Goal: Task Accomplishment & Management: Use online tool/utility

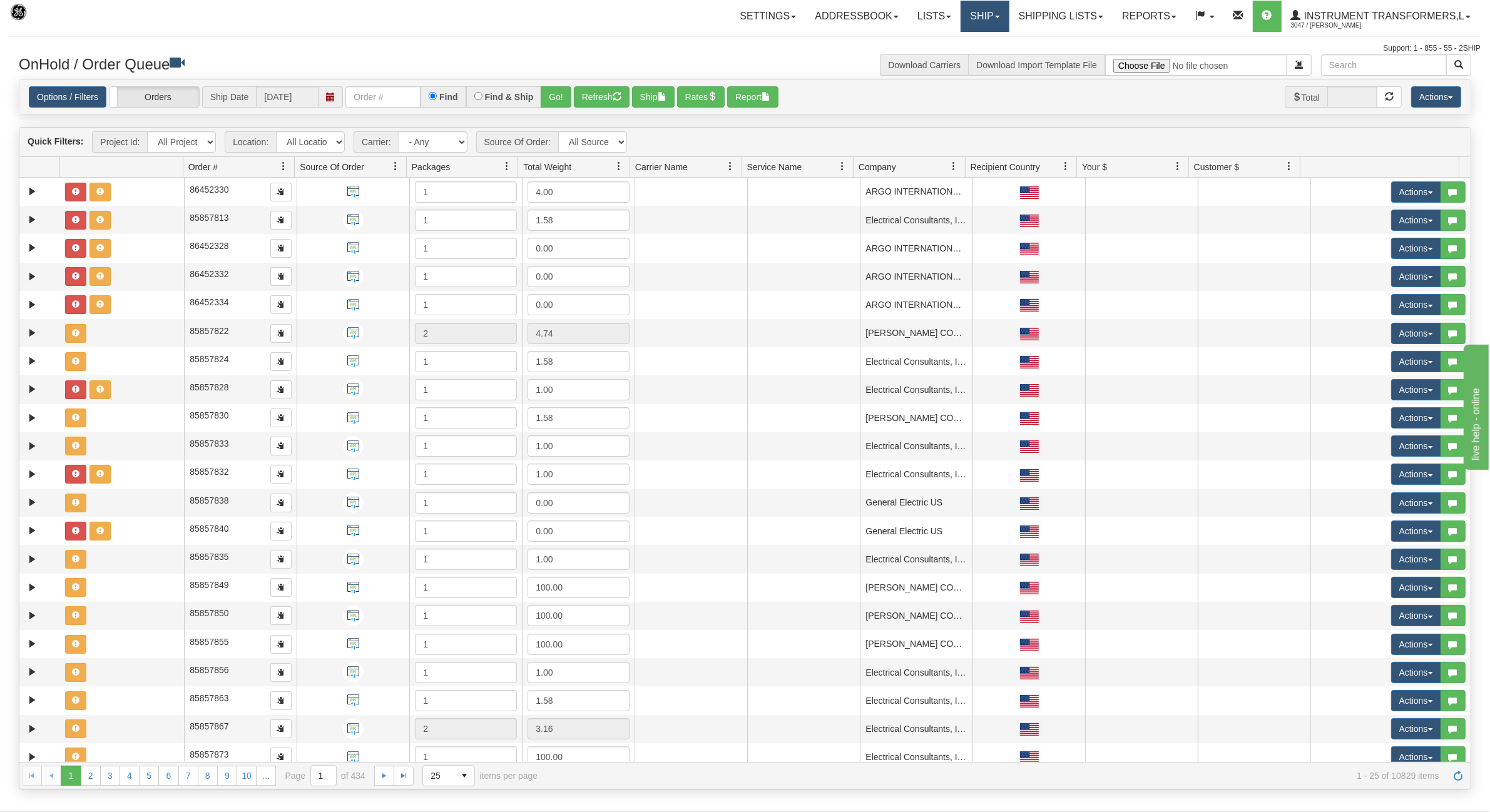
click at [986, 6] on link "Ship" at bounding box center [985, 17] width 48 height 31
click at [939, 41] on span "Ship Screen" at bounding box center [932, 44] width 48 height 10
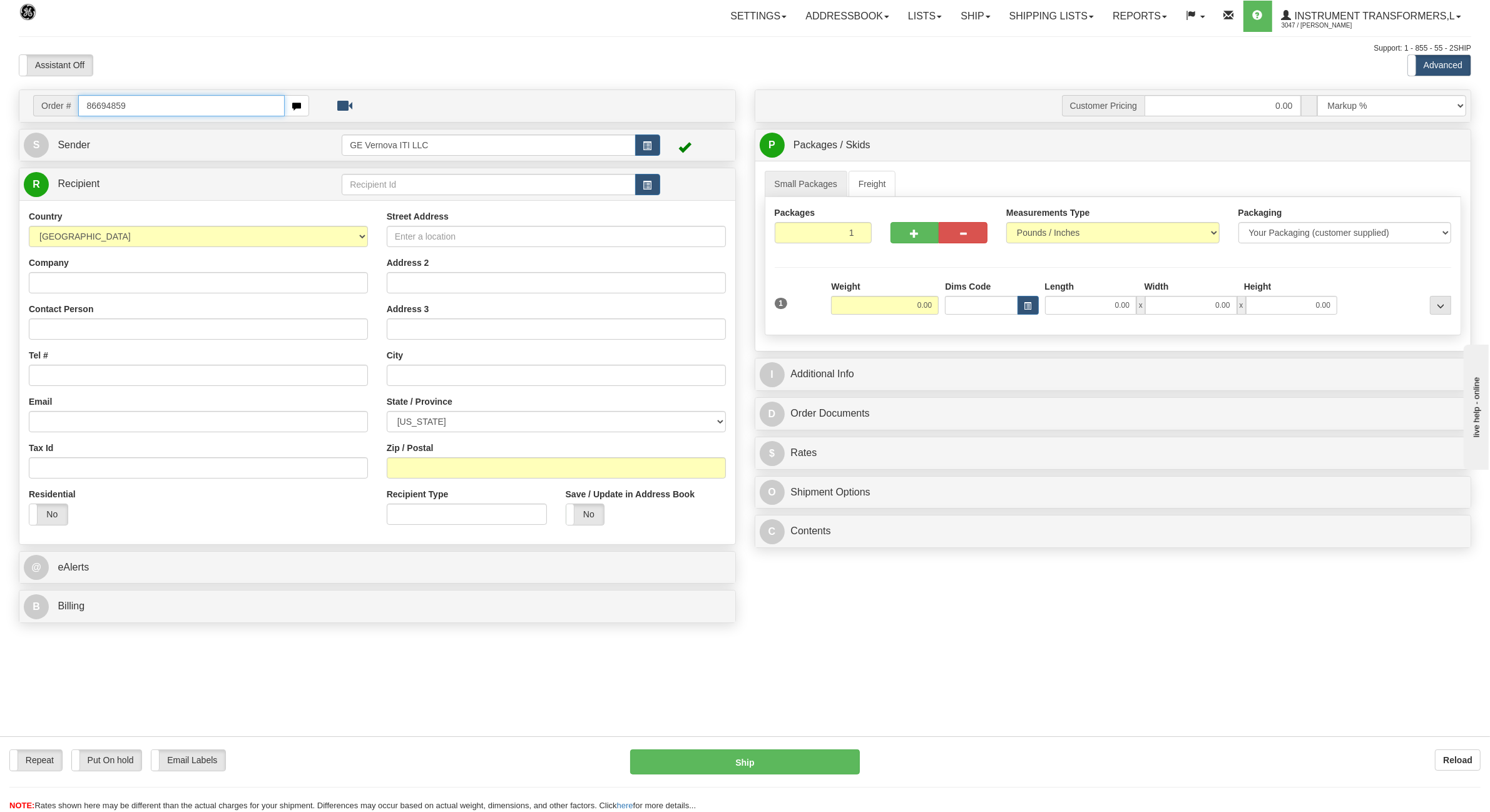
type input "86694859"
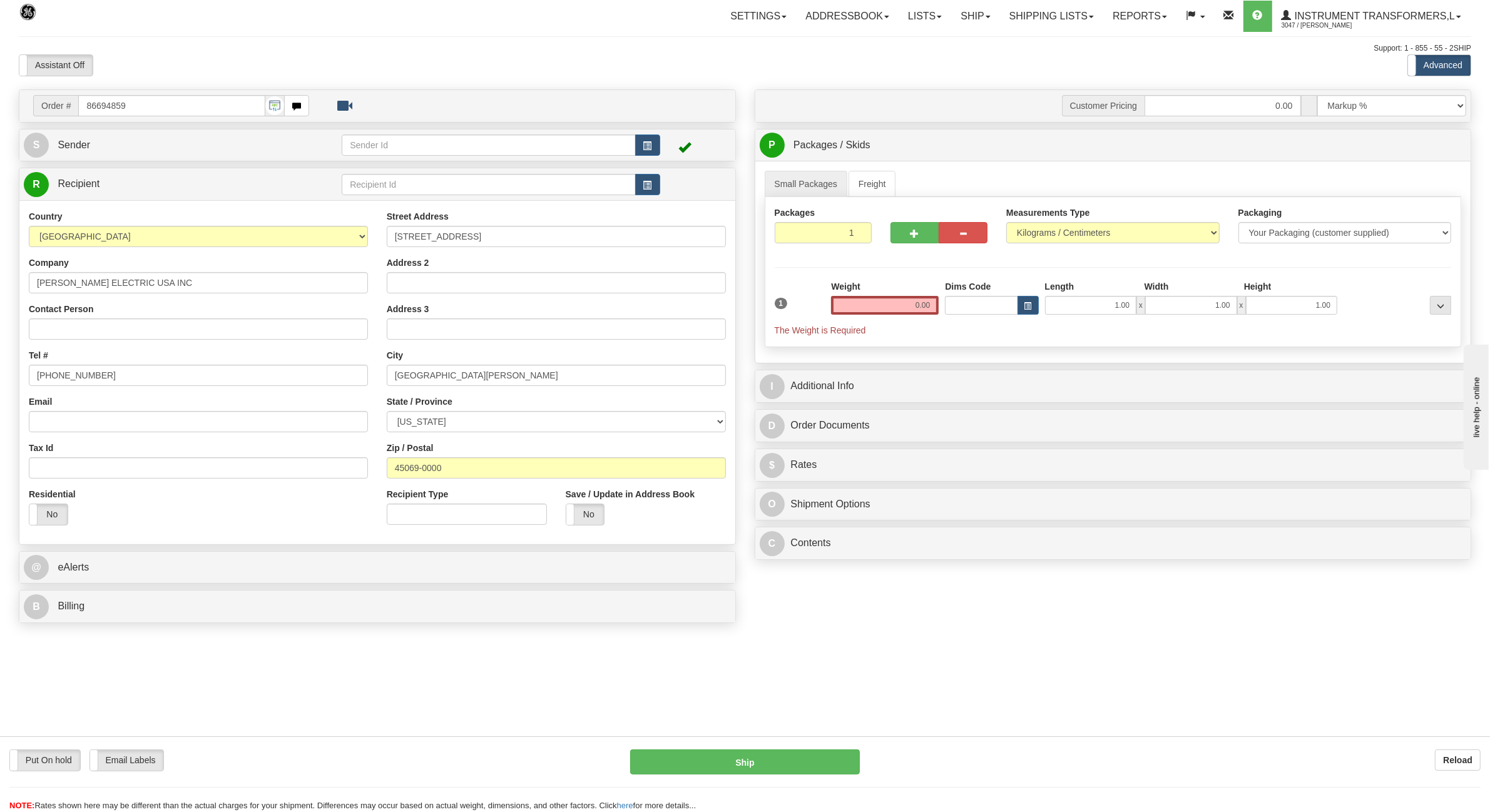
drag, startPoint x: 908, startPoint y: 303, endPoint x: 989, endPoint y: 304, distance: 81.0
click at [987, 307] on div "1 Weight 0.00 Dims Code 1.00" at bounding box center [1113, 308] width 684 height 57
type input "34.00"
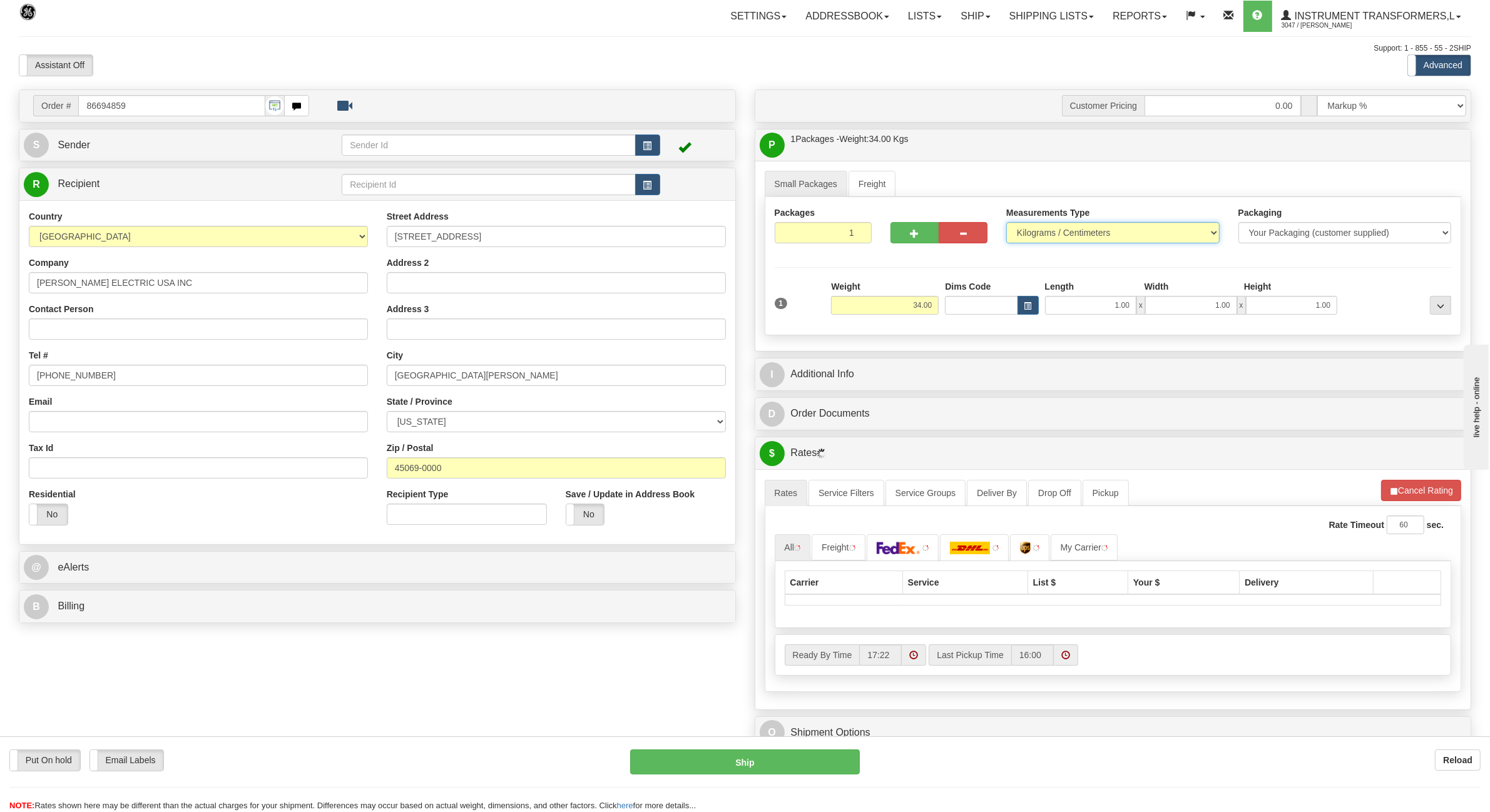
click at [1059, 226] on select "Pounds / Inches Kilograms / Centimeters" at bounding box center [1112, 232] width 213 height 21
select select "0"
click at [1006, 223] on select "Pounds / Inches Kilograms / Centimeters" at bounding box center [1112, 232] width 213 height 21
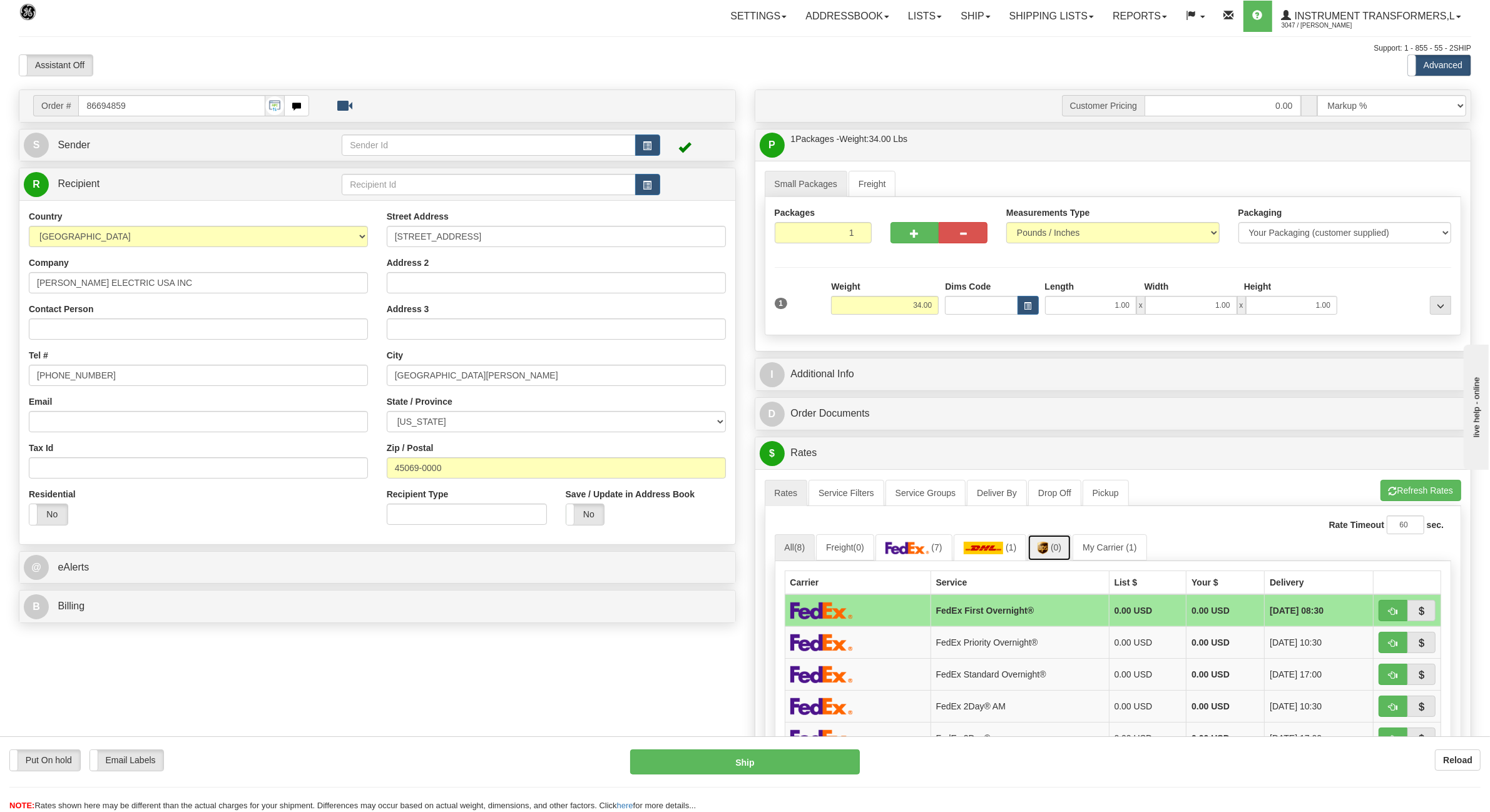
click at [1061, 546] on span "(0)" at bounding box center [1056, 548] width 10 height 10
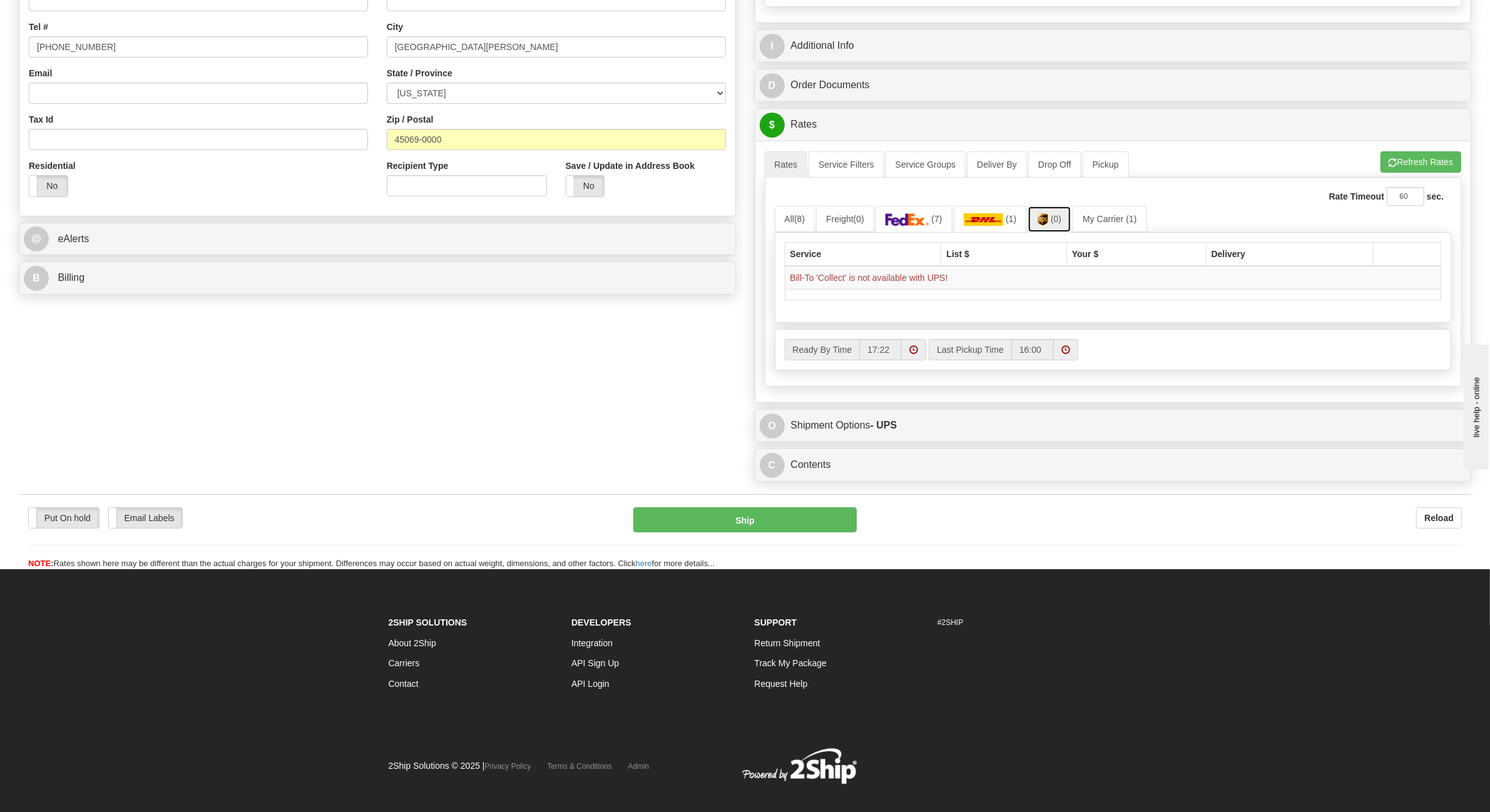
scroll to position [350, 0]
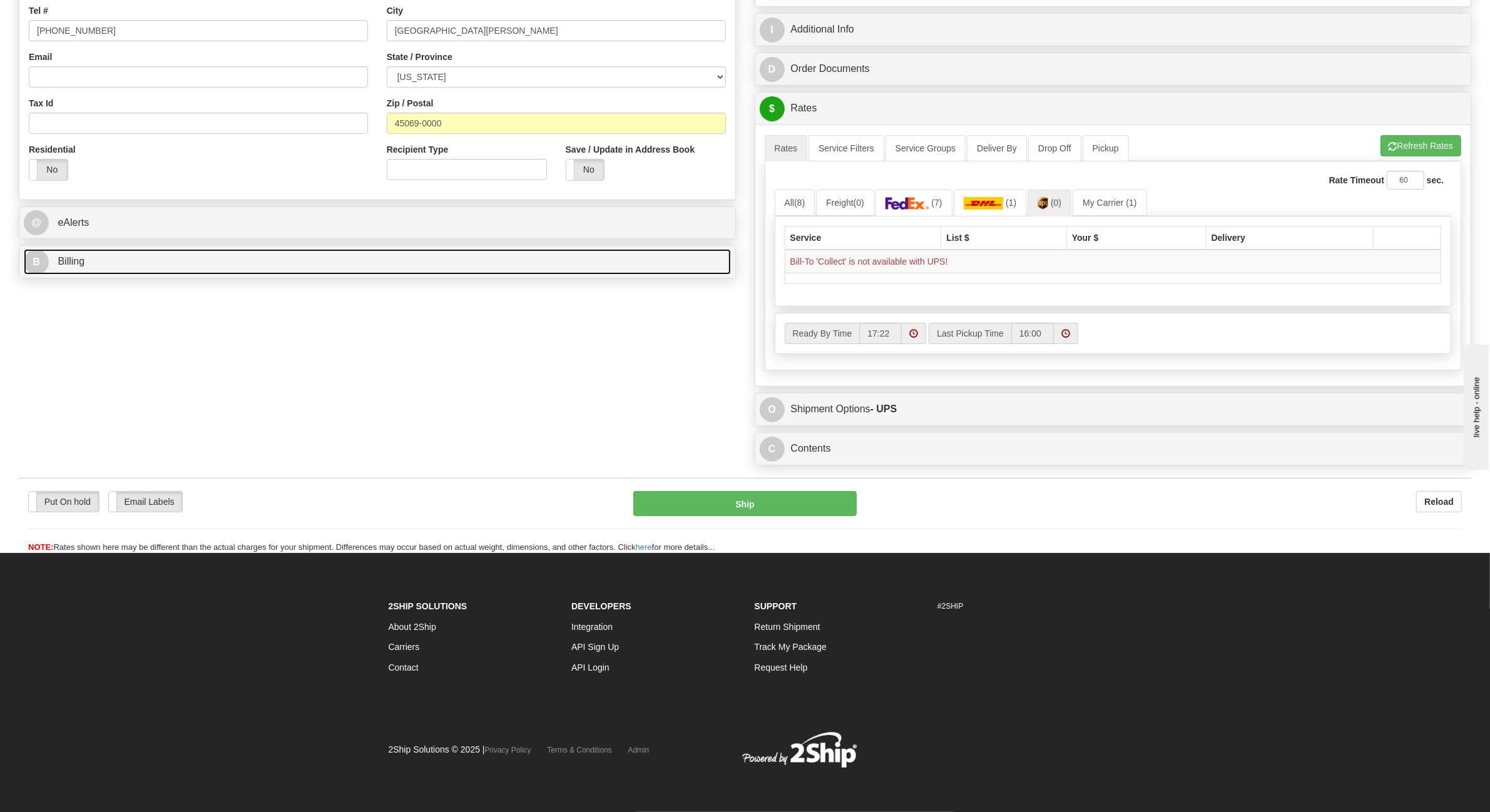
click at [108, 254] on link "B Billing" at bounding box center [377, 262] width 707 height 26
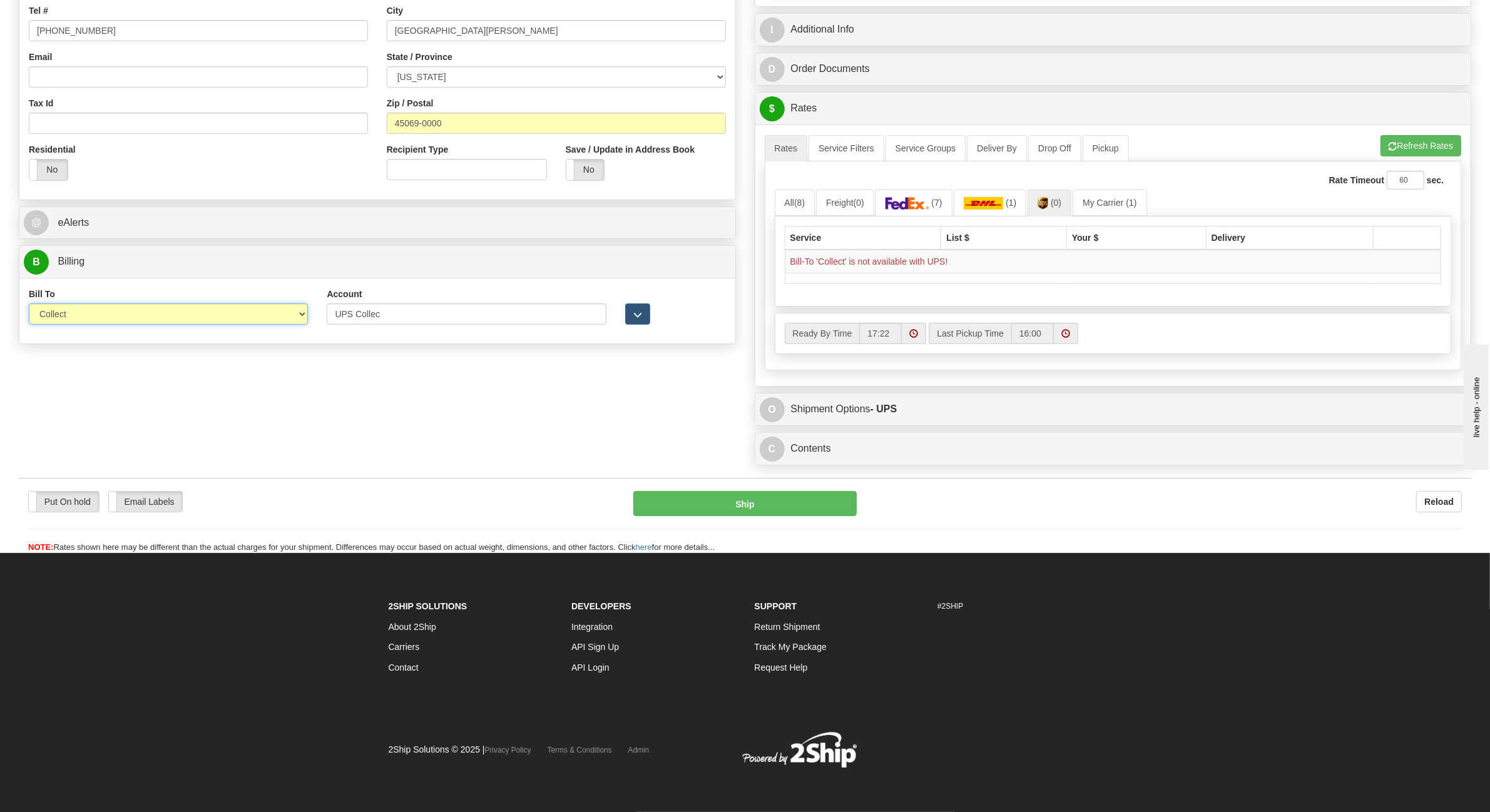
click at [113, 303] on select "Sender Recipient Third Party Collect" at bounding box center [168, 314] width 279 height 21
click at [29, 323] on select "Sender Recipient Third Party Collect" at bounding box center [168, 314] width 279 height 21
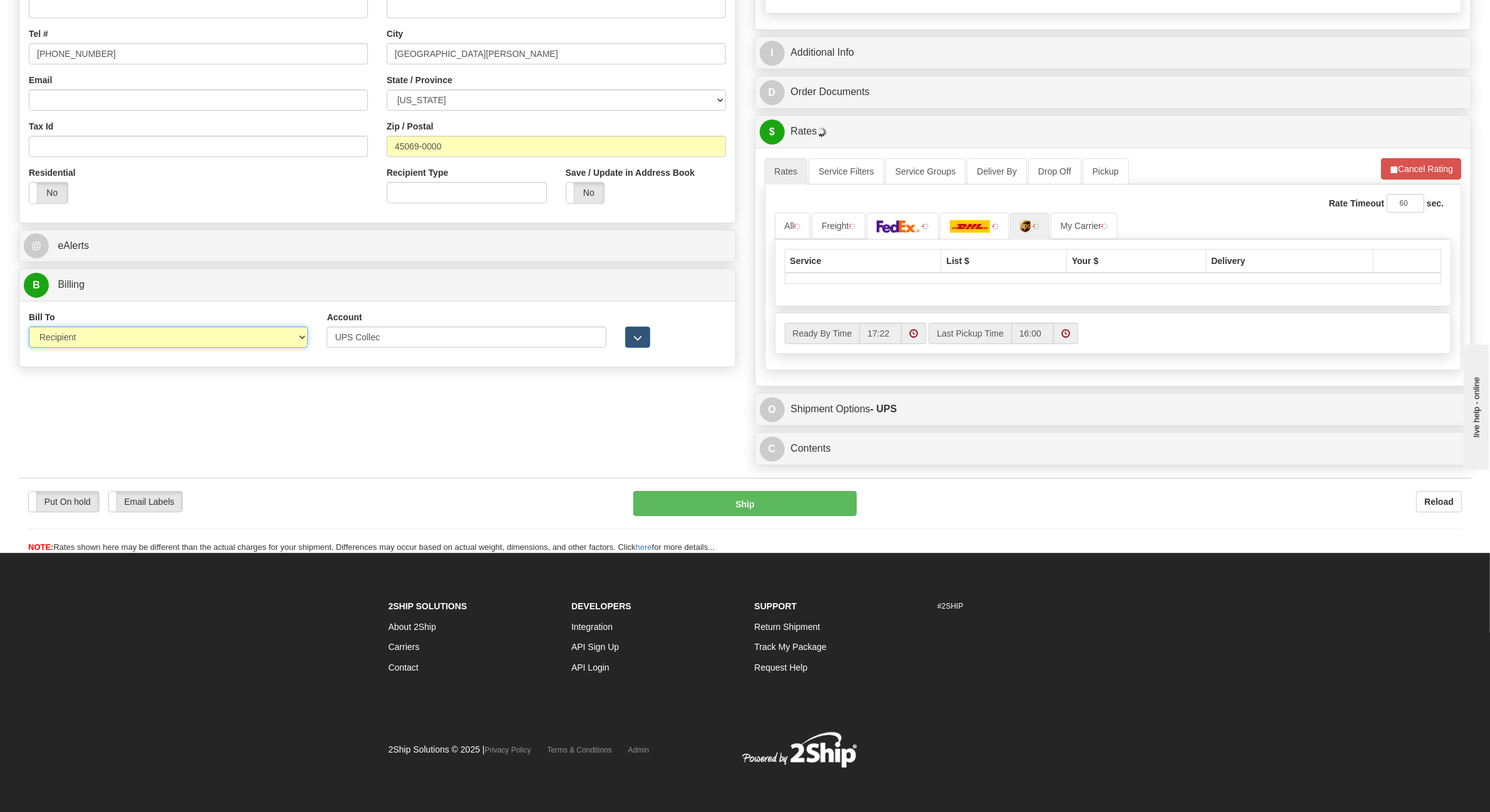
scroll to position [327, 0]
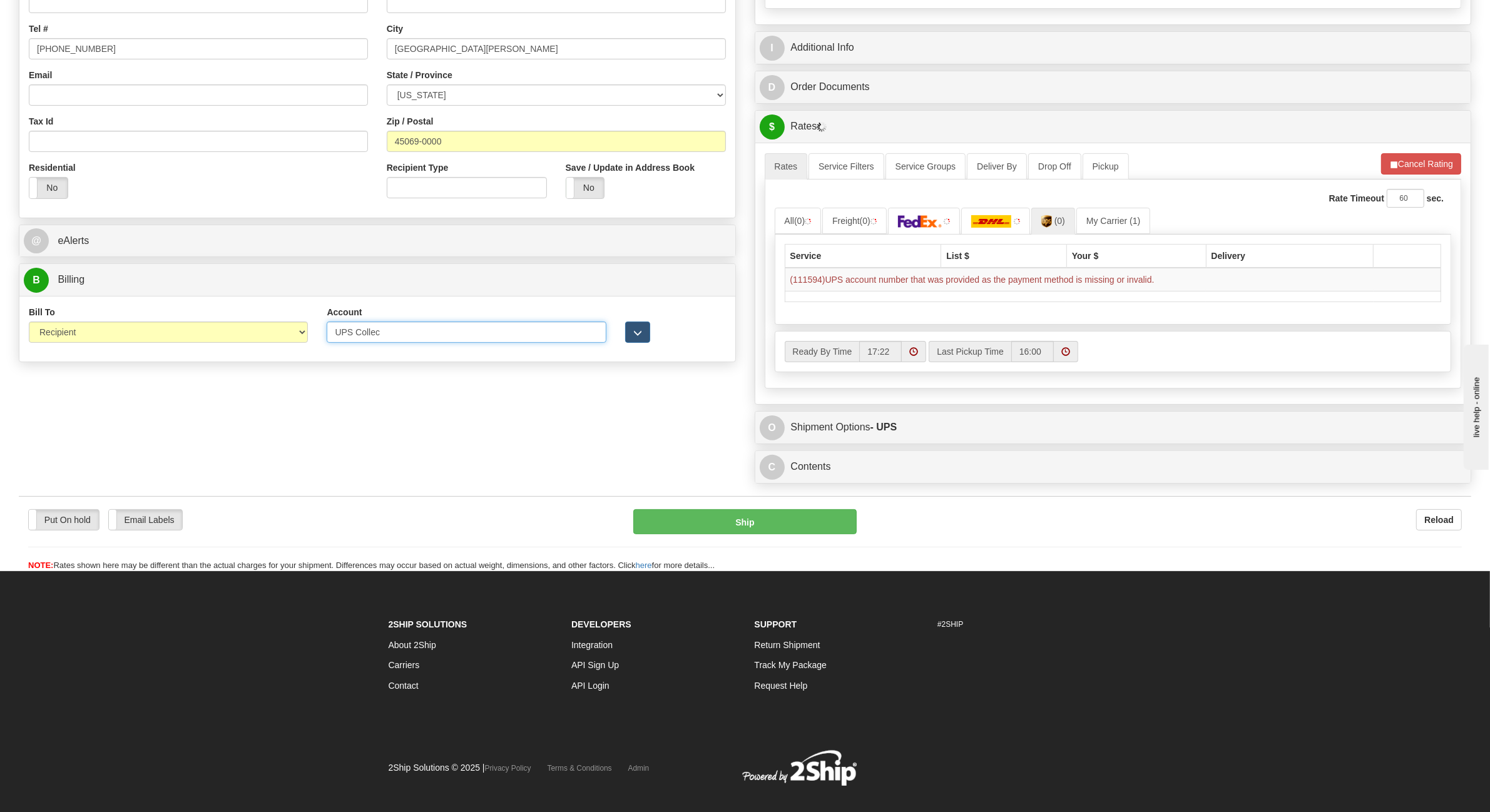
drag, startPoint x: 424, startPoint y: 334, endPoint x: 315, endPoint y: 334, distance: 109.0
click at [315, 334] on div "Bill To Sender Recipient Third Party Collect Account UPS Collec 3rd Party Accou…" at bounding box center [377, 329] width 716 height 46
click at [280, 327] on select "Sender Recipient Third Party Collect" at bounding box center [168, 332] width 279 height 21
click at [29, 323] on select "Sender Recipient Third Party Collect" at bounding box center [168, 332] width 279 height 21
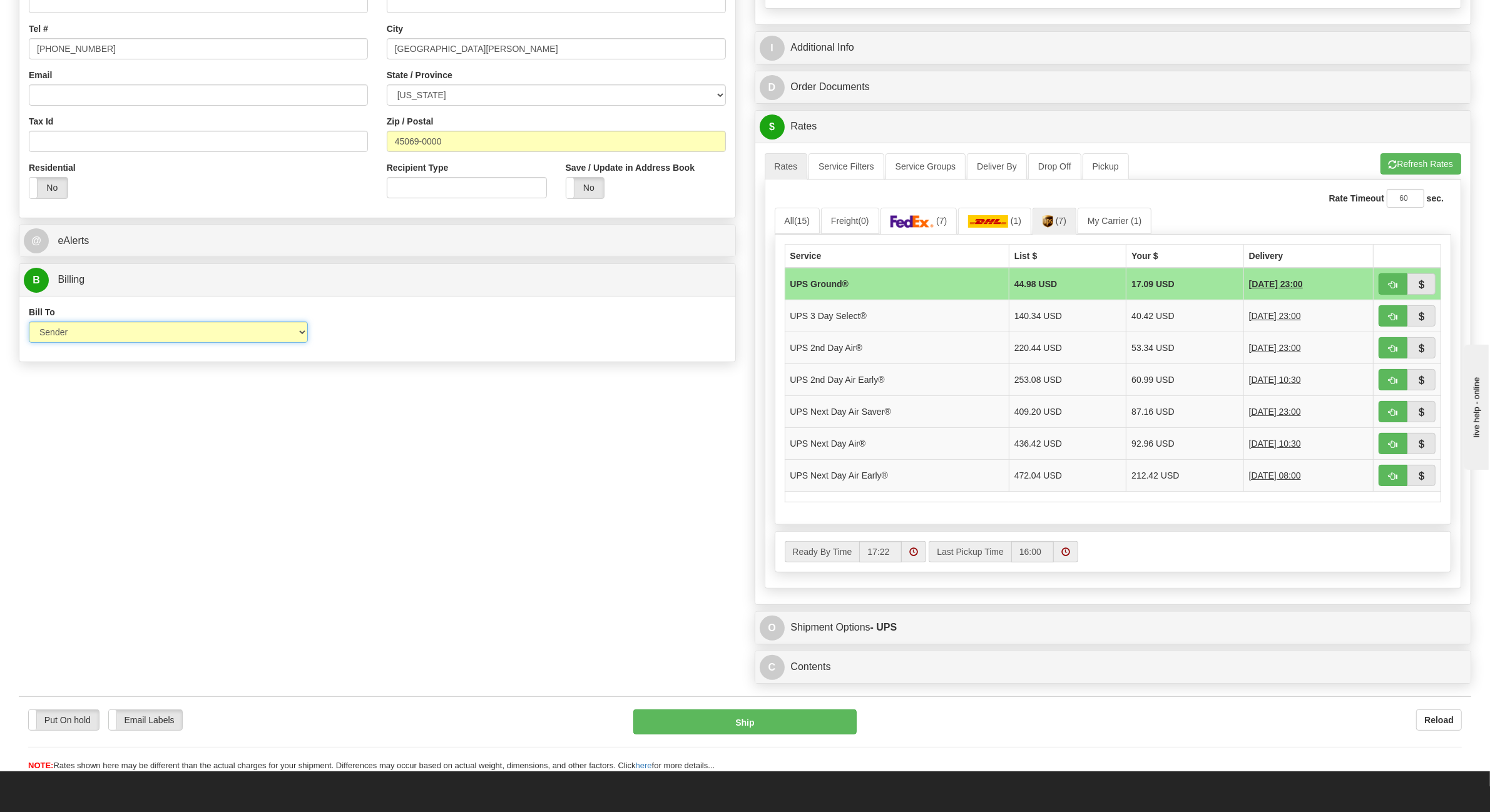
click at [197, 343] on select "Sender Recipient Third Party Collect" at bounding box center [168, 332] width 279 height 21
select select "2"
click at [29, 323] on select "Sender Recipient Third Party Collect" at bounding box center [168, 332] width 279 height 21
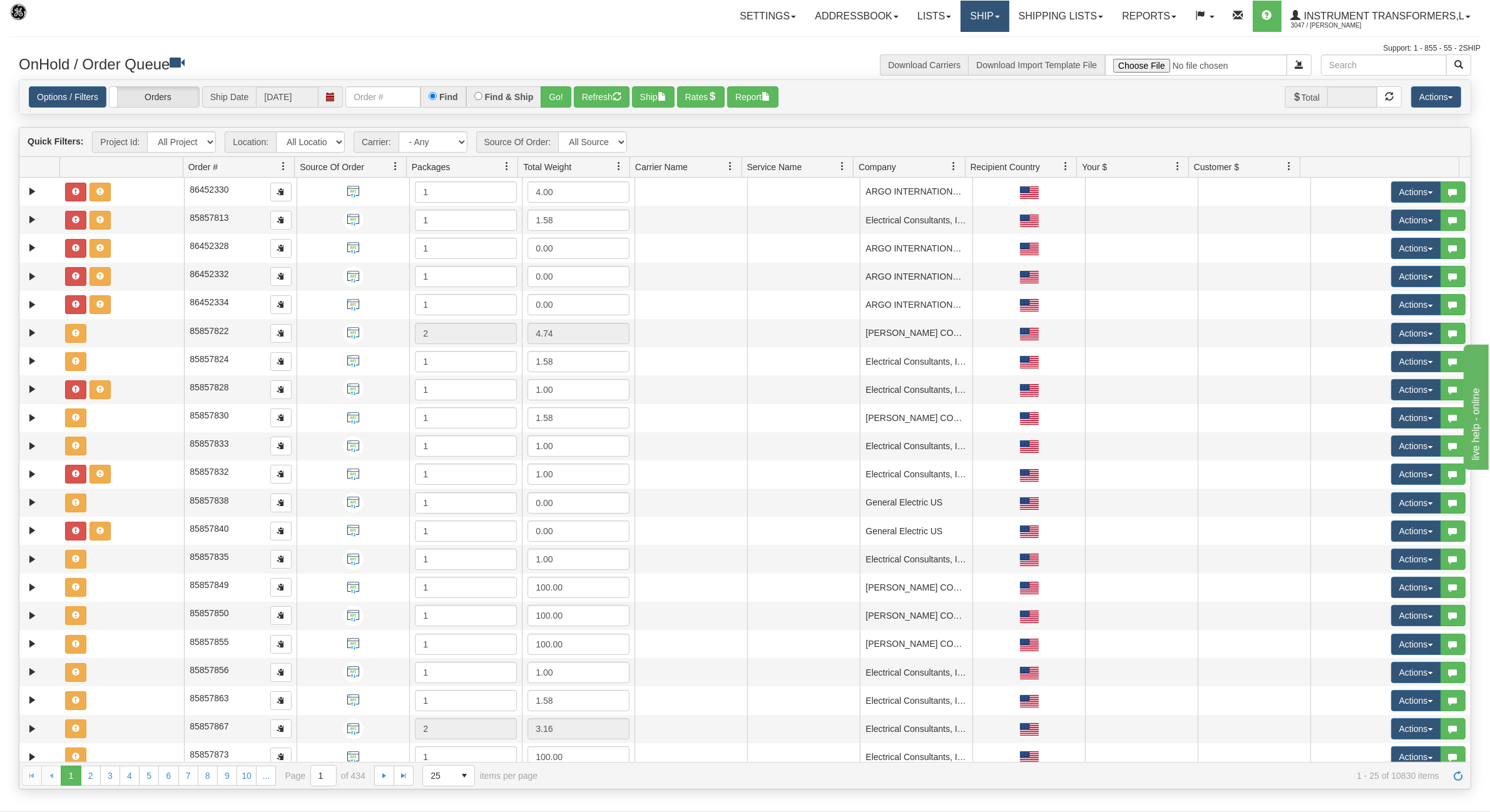
click at [972, 17] on link "Ship" at bounding box center [985, 17] width 48 height 31
click at [924, 38] on link "Ship Screen" at bounding box center [952, 43] width 113 height 17
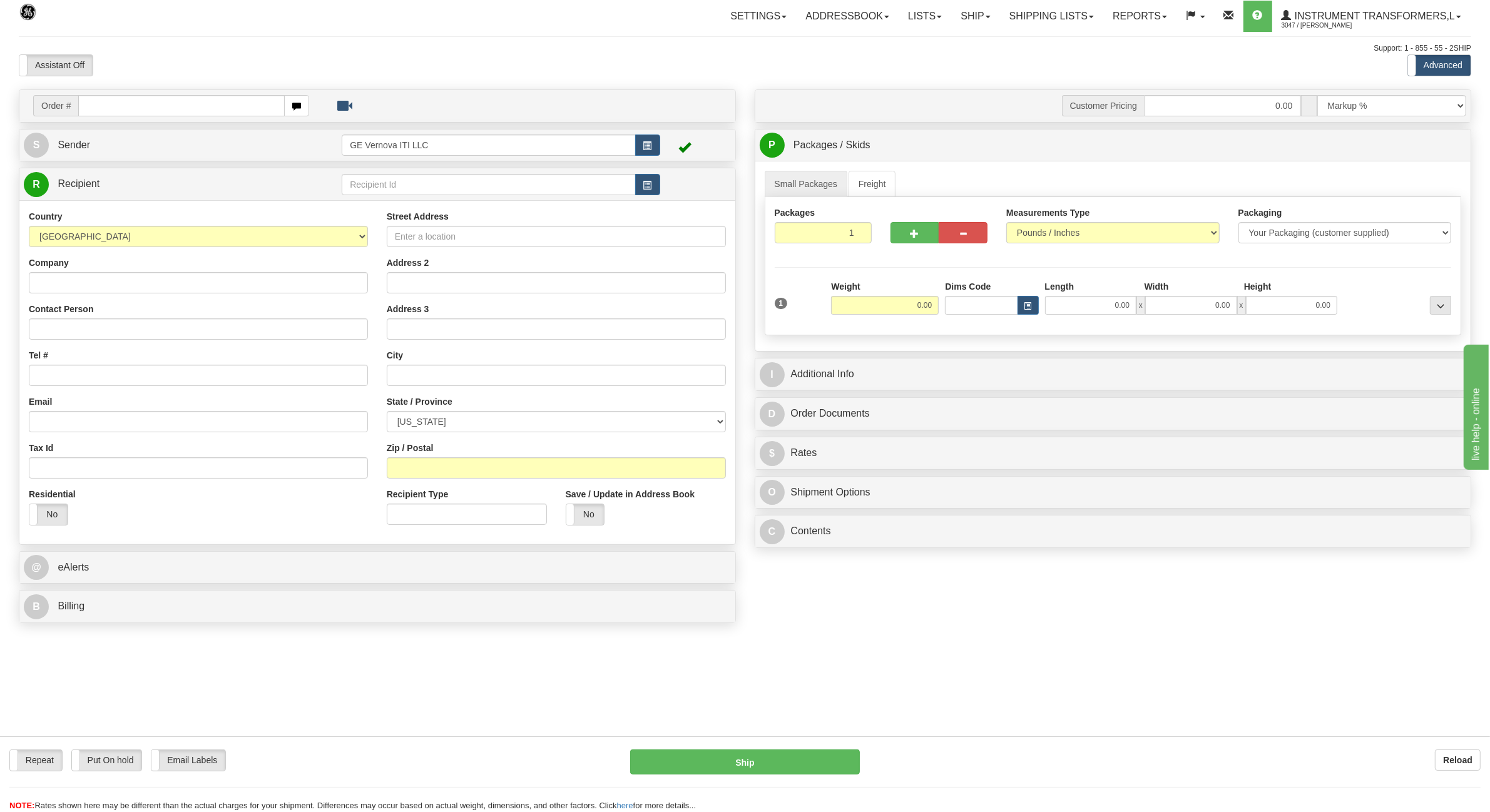
click at [138, 102] on input "text" at bounding box center [181, 105] width 206 height 21
type input "86694738"
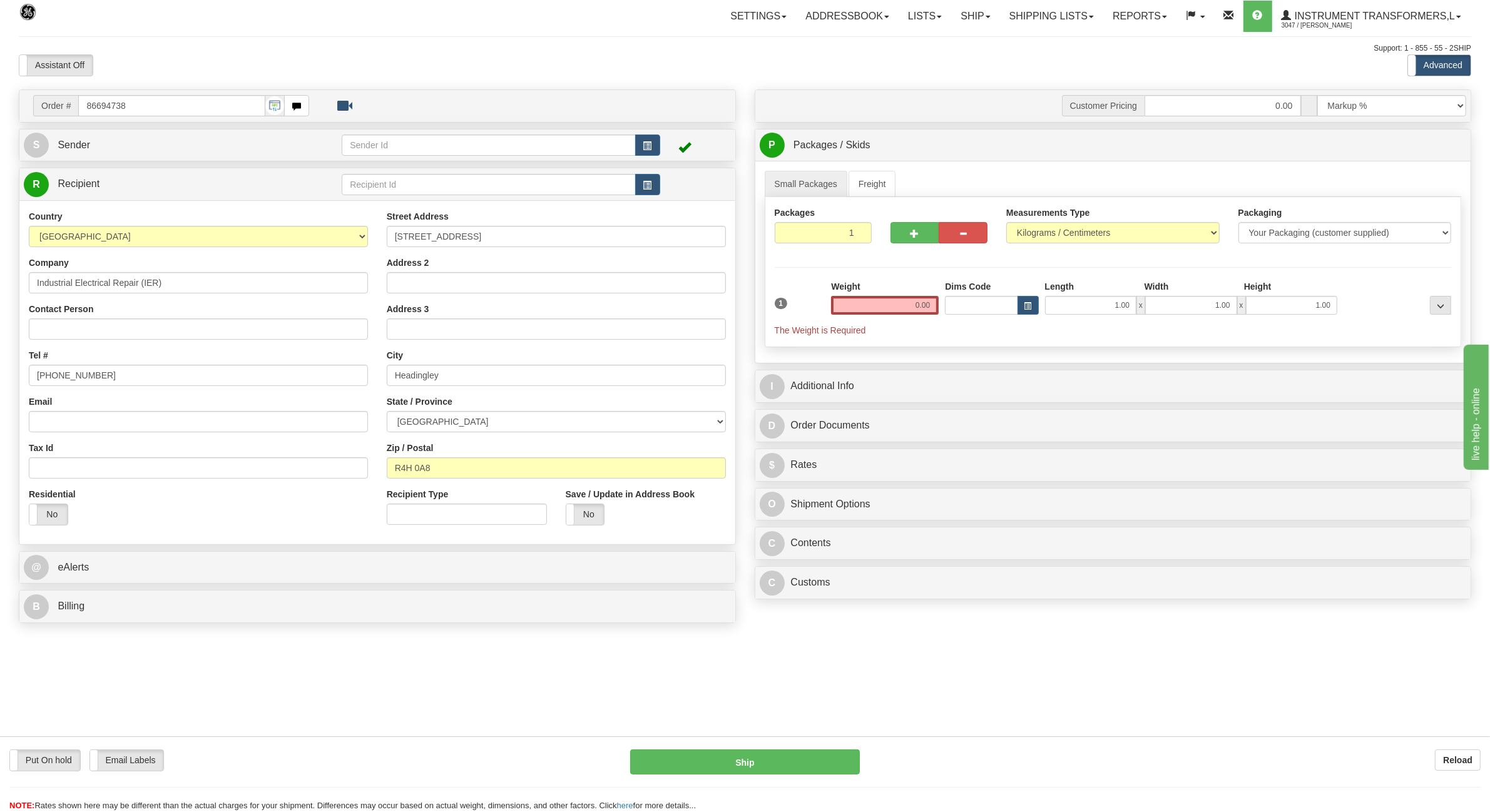
drag, startPoint x: 907, startPoint y: 305, endPoint x: 944, endPoint y: 308, distance: 37.1
click at [944, 308] on div "1 Weight 0.00 Dims Code 1.00" at bounding box center [1113, 308] width 684 height 57
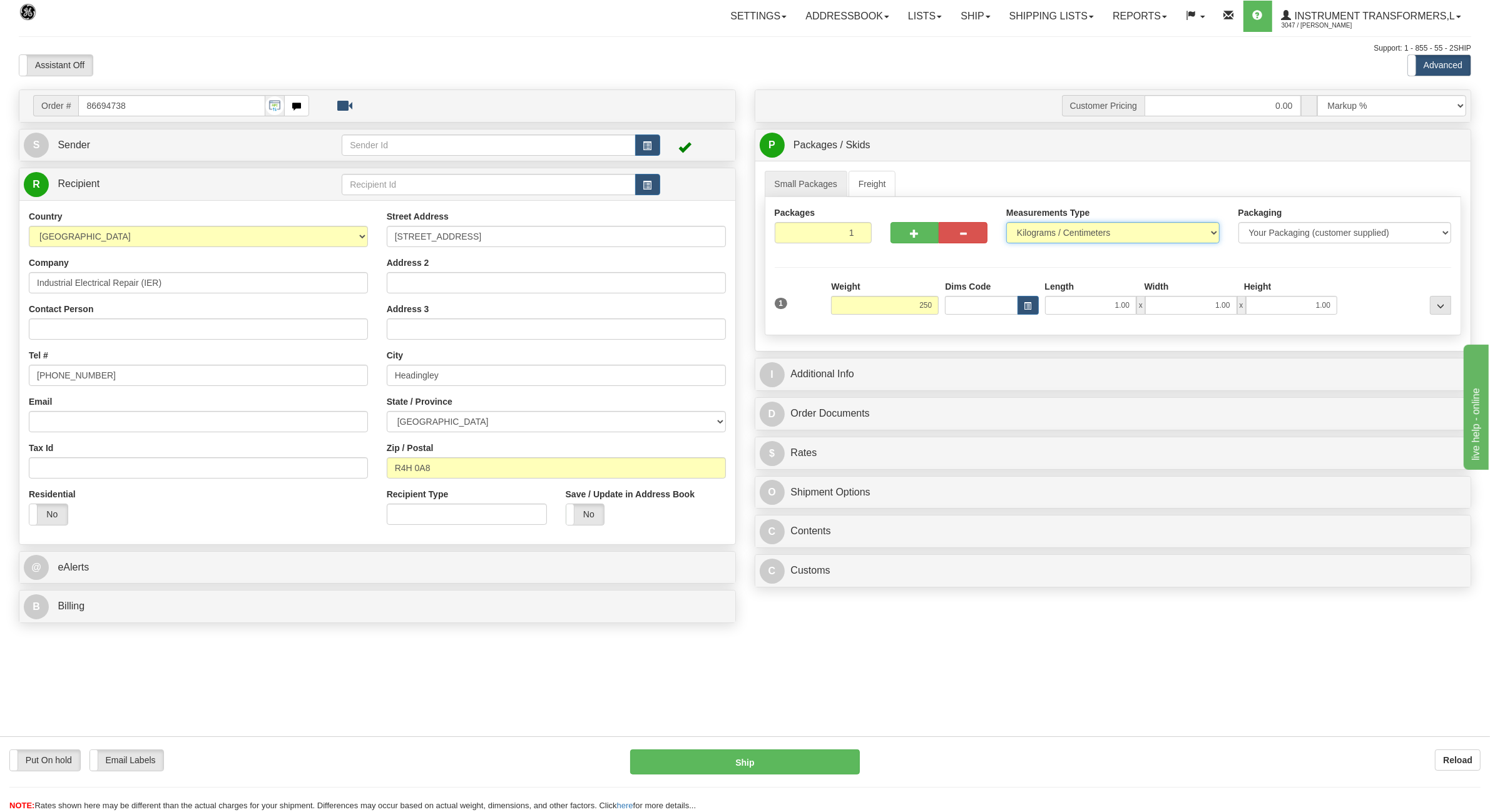
type input "250.00"
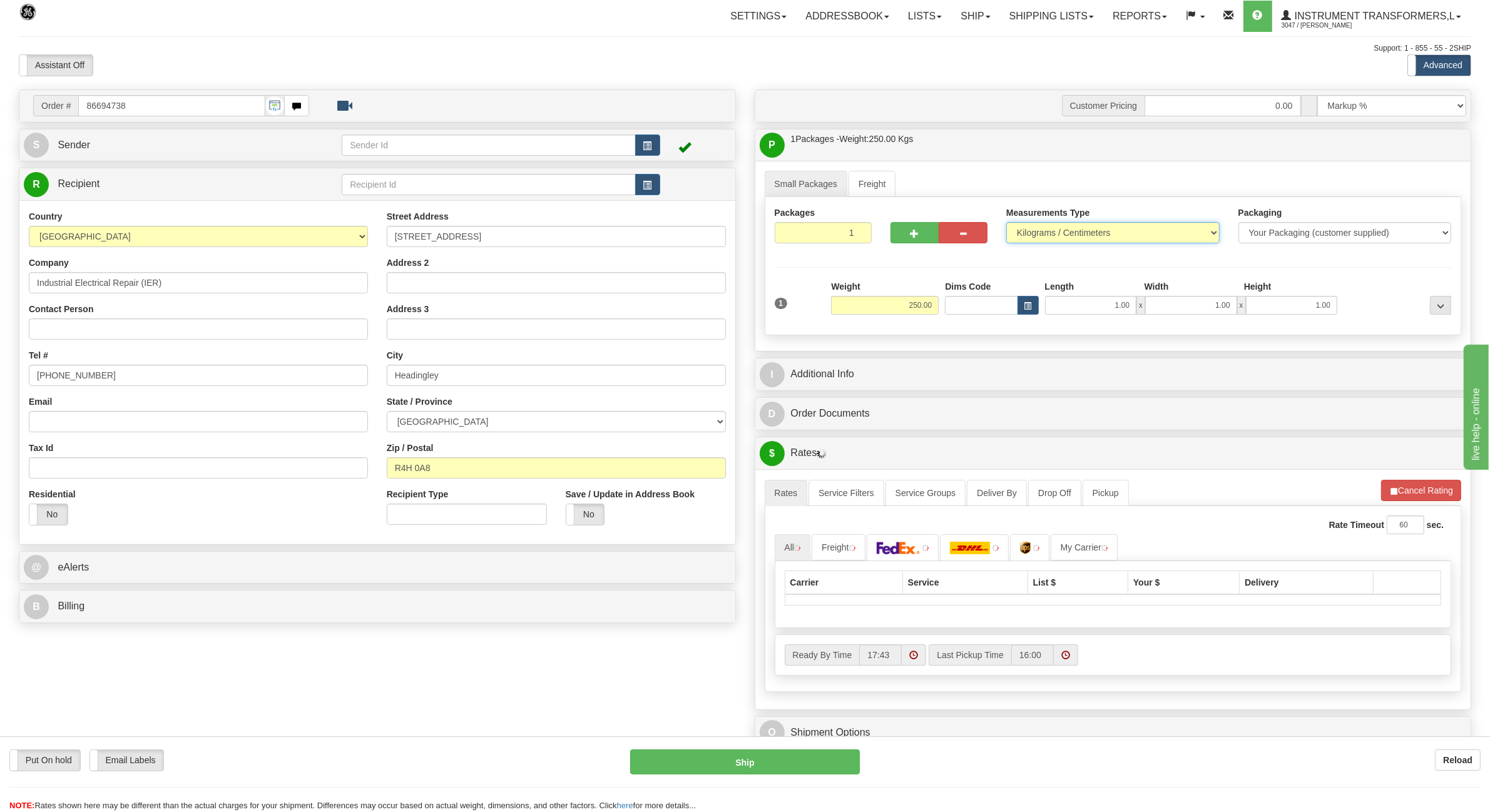
click at [1072, 236] on select "Pounds / Inches Kilograms / Centimeters" at bounding box center [1112, 232] width 213 height 21
select select "0"
click at [1006, 223] on select "Pounds / Inches Kilograms / Centimeters" at bounding box center [1112, 232] width 213 height 21
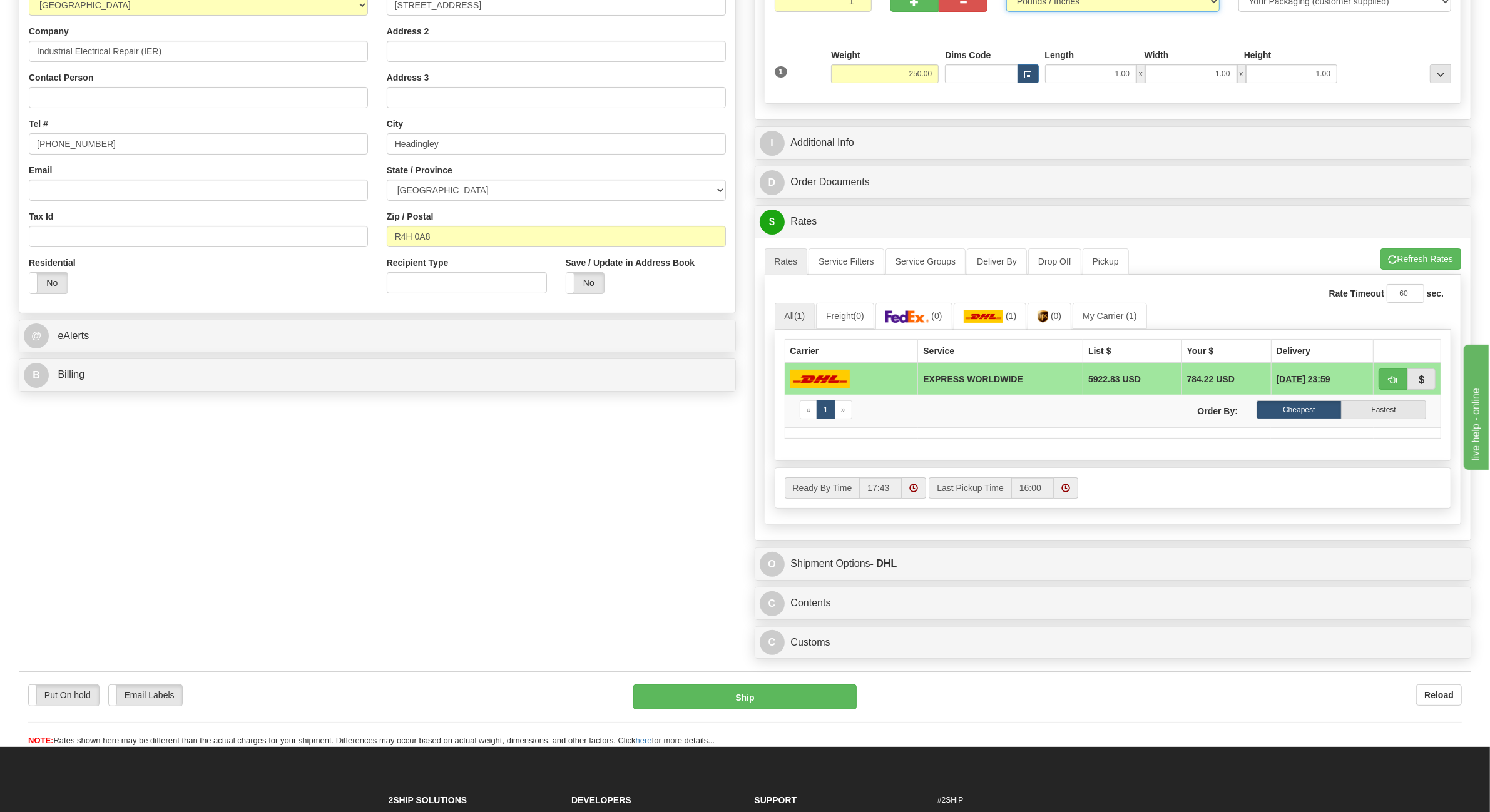
scroll to position [235, 0]
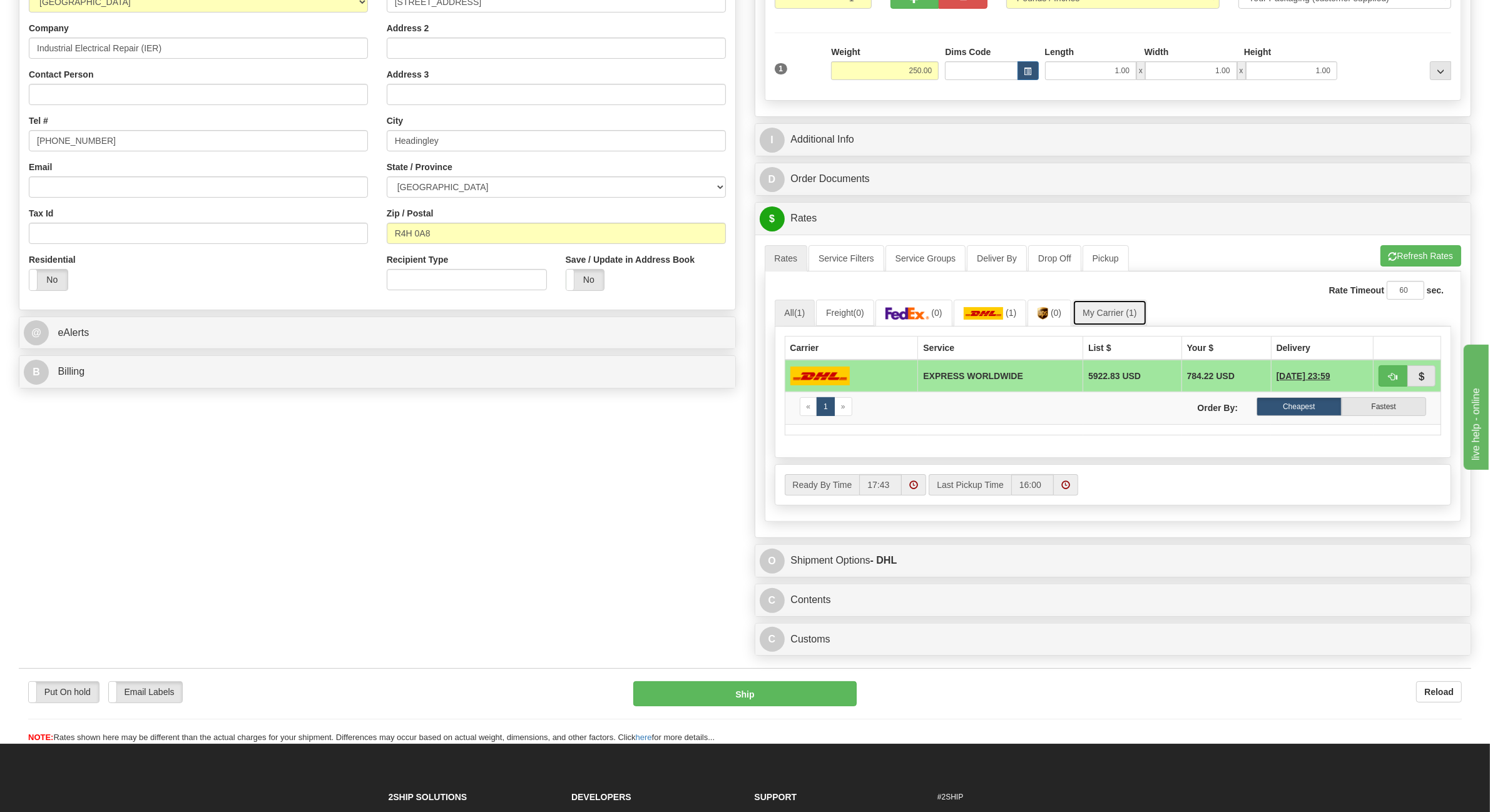
click at [1121, 316] on link "My Carrier (1)" at bounding box center [1109, 313] width 74 height 26
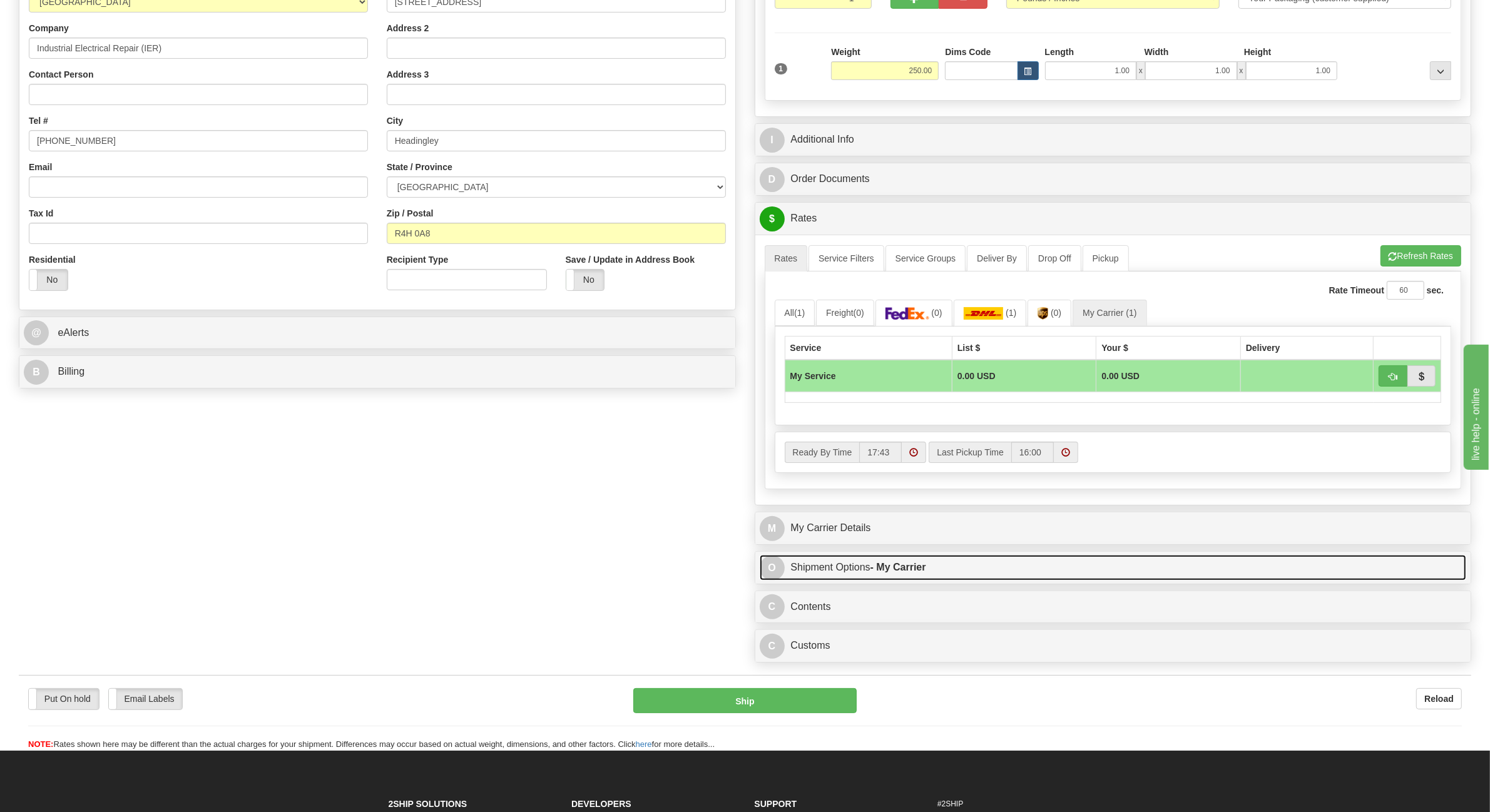
click at [853, 575] on link "O Shipment Options - My Carrier" at bounding box center [1113, 568] width 707 height 26
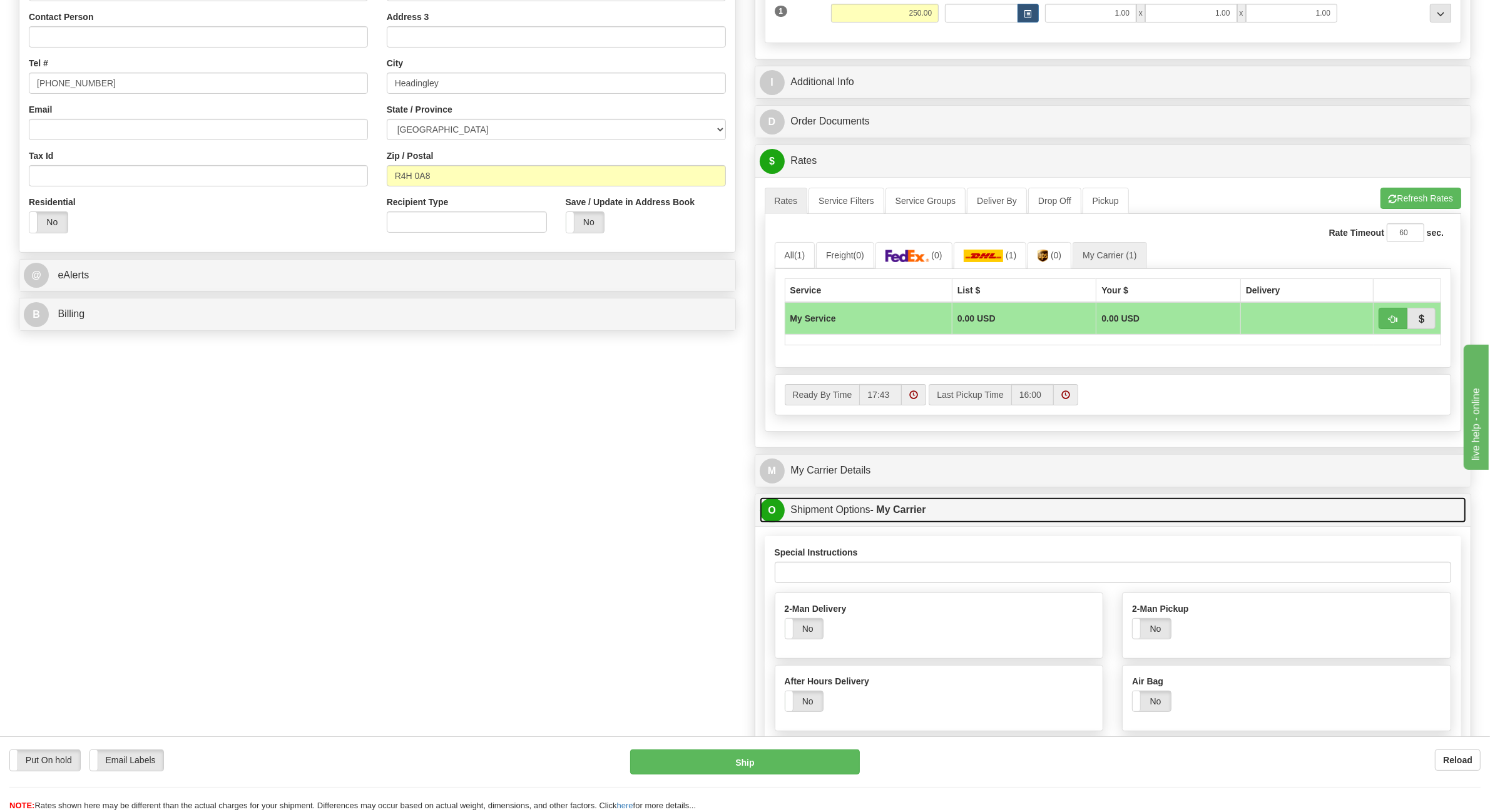
scroll to position [548, 0]
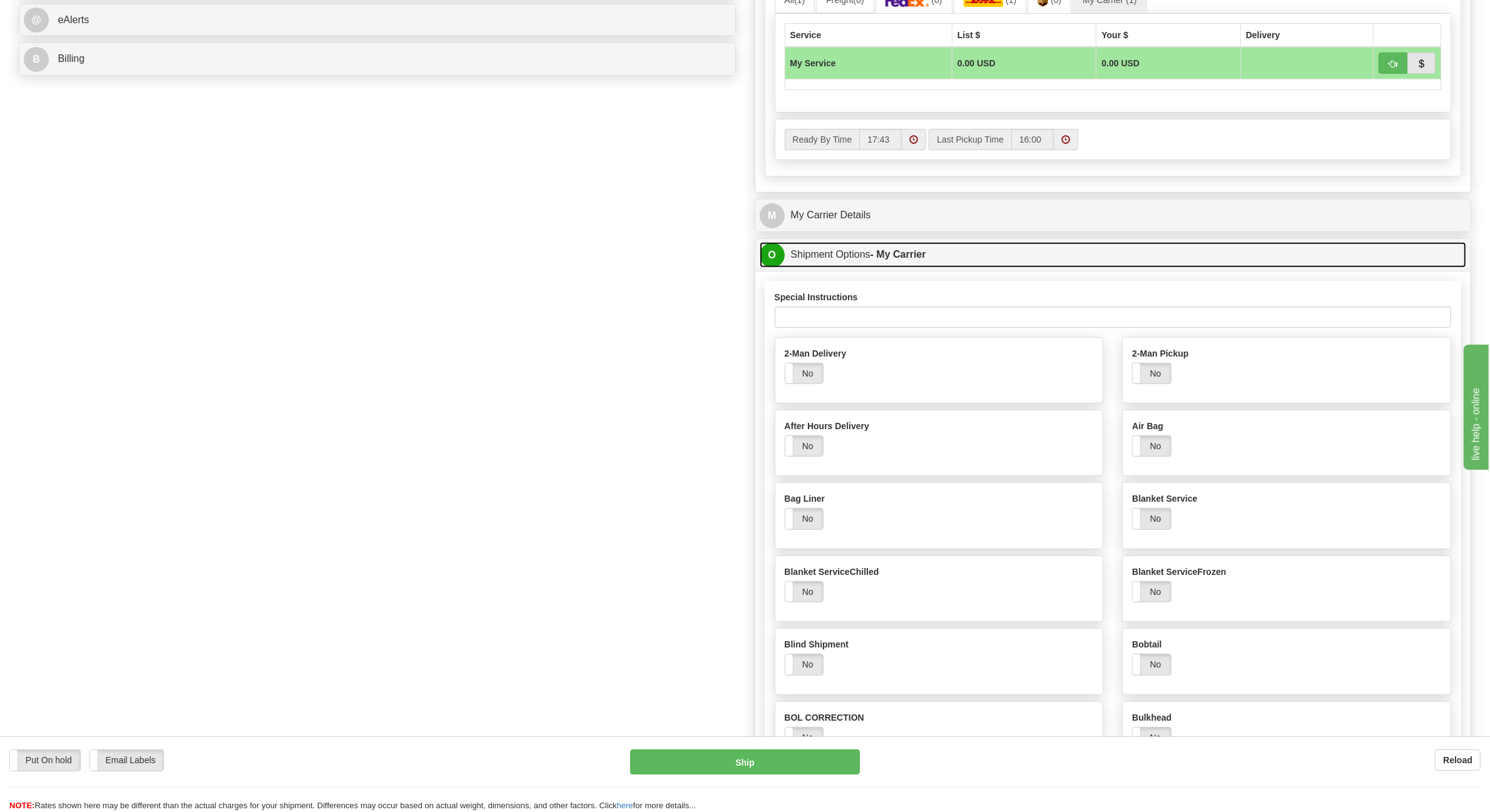
click at [830, 264] on link "O Shipment Options - My Carrier" at bounding box center [1113, 255] width 707 height 26
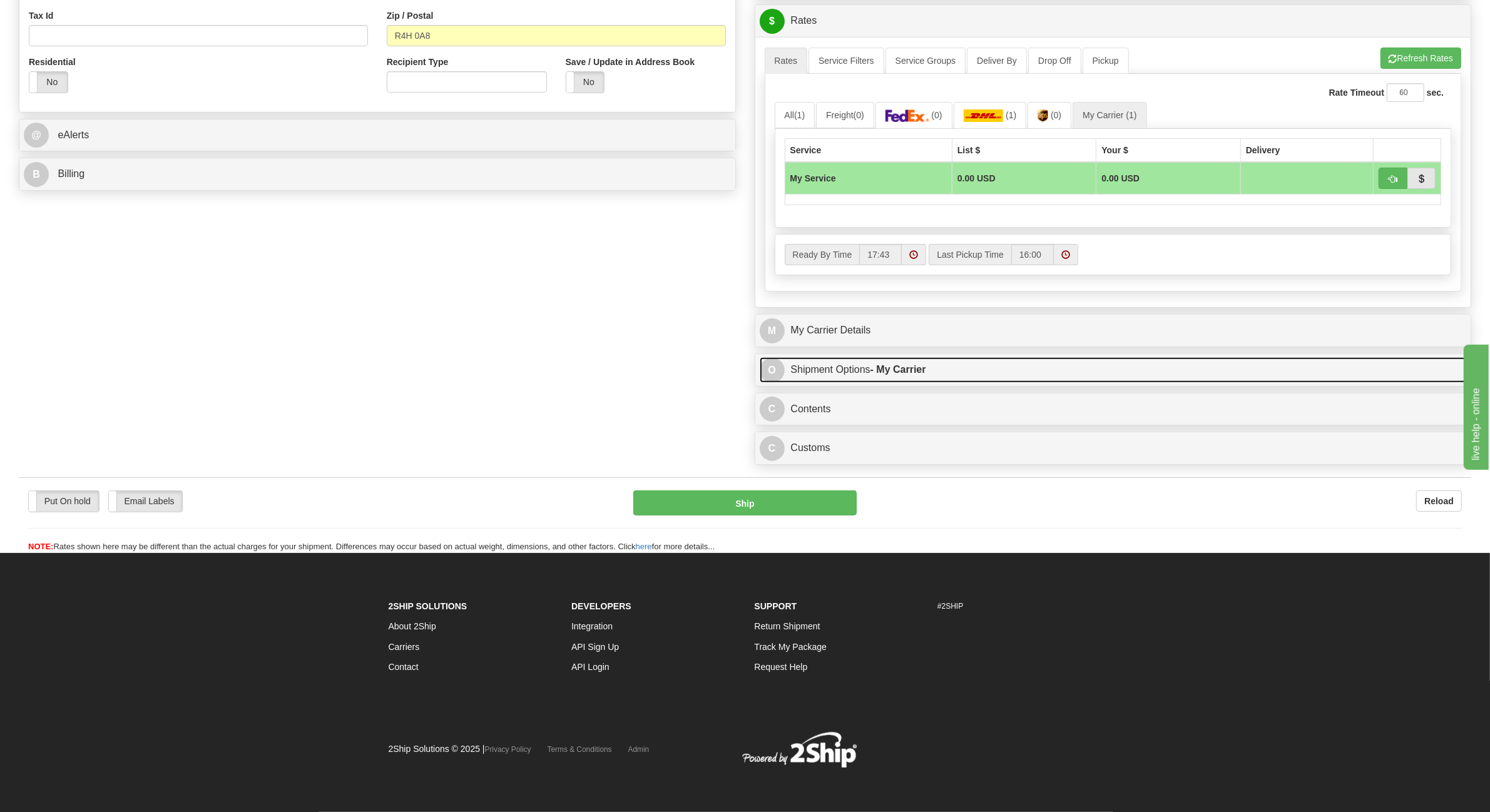
scroll to position [438, 0]
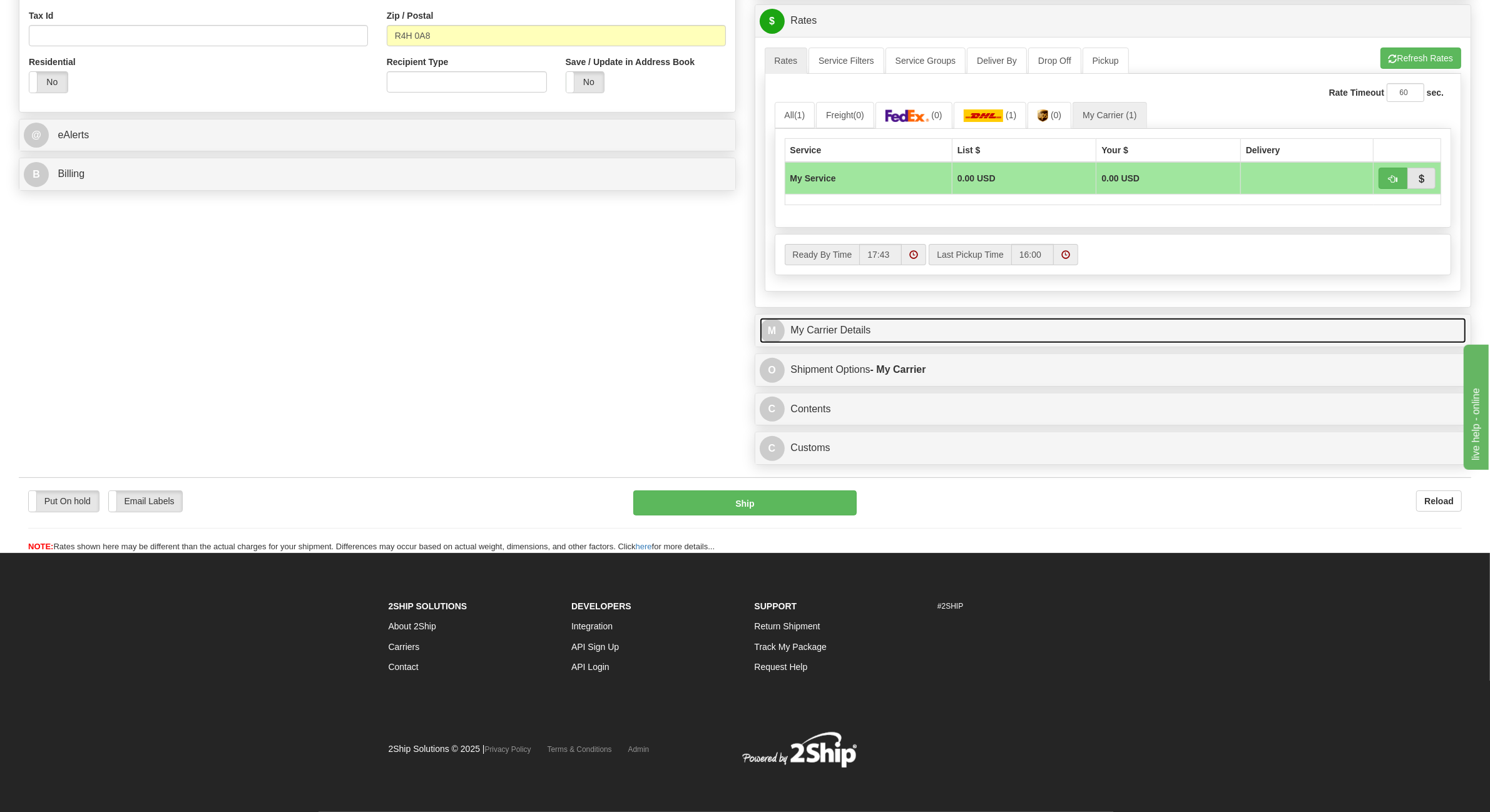
click at [833, 331] on link "M My Carrier Details" at bounding box center [1113, 331] width 707 height 26
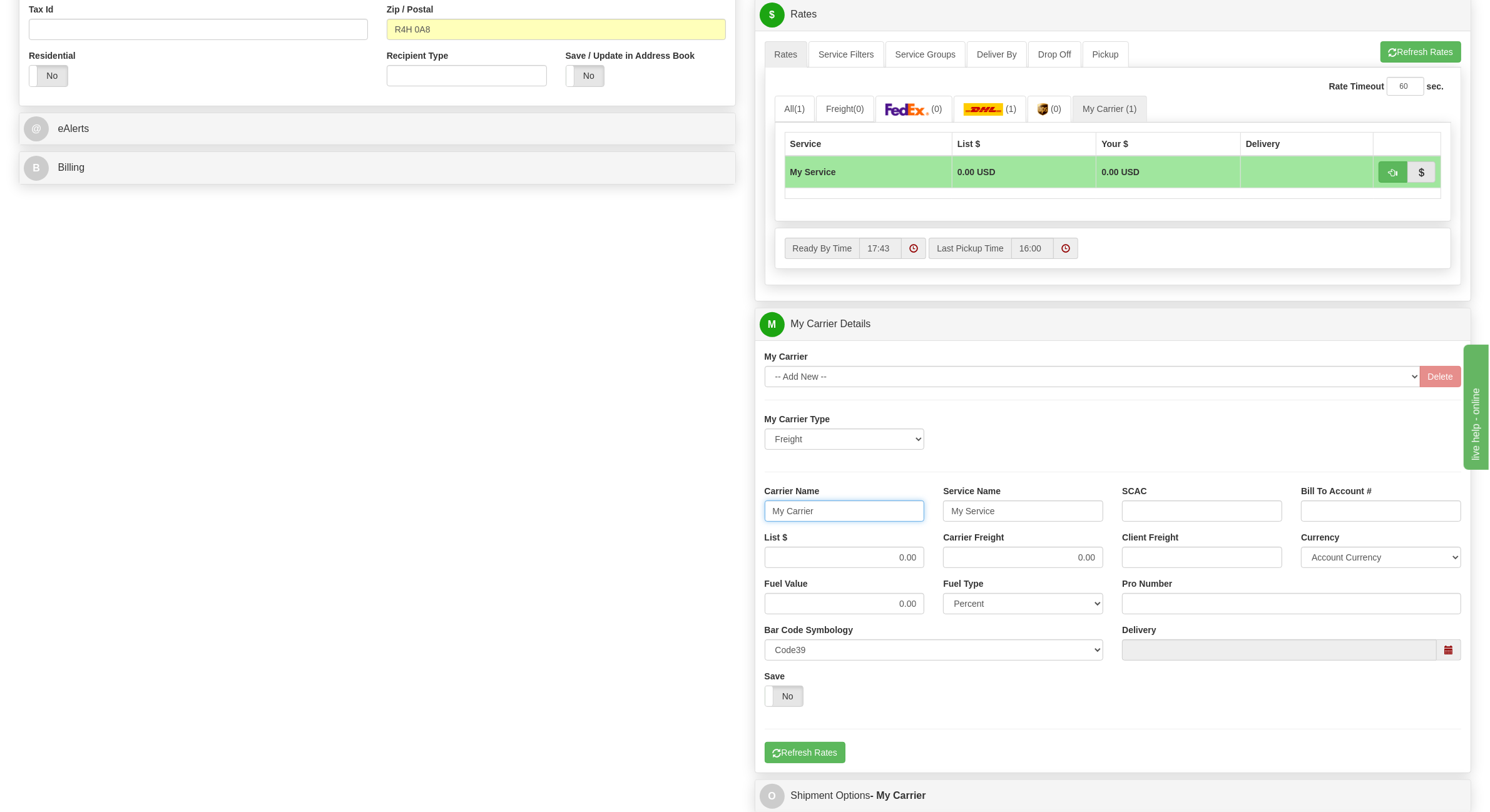
drag, startPoint x: 836, startPoint y: 514, endPoint x: 718, endPoint y: 512, distance: 118.0
click at [720, 511] on div "Order # 86694738 S Sender" at bounding box center [745, 274] width 1472 height 1247
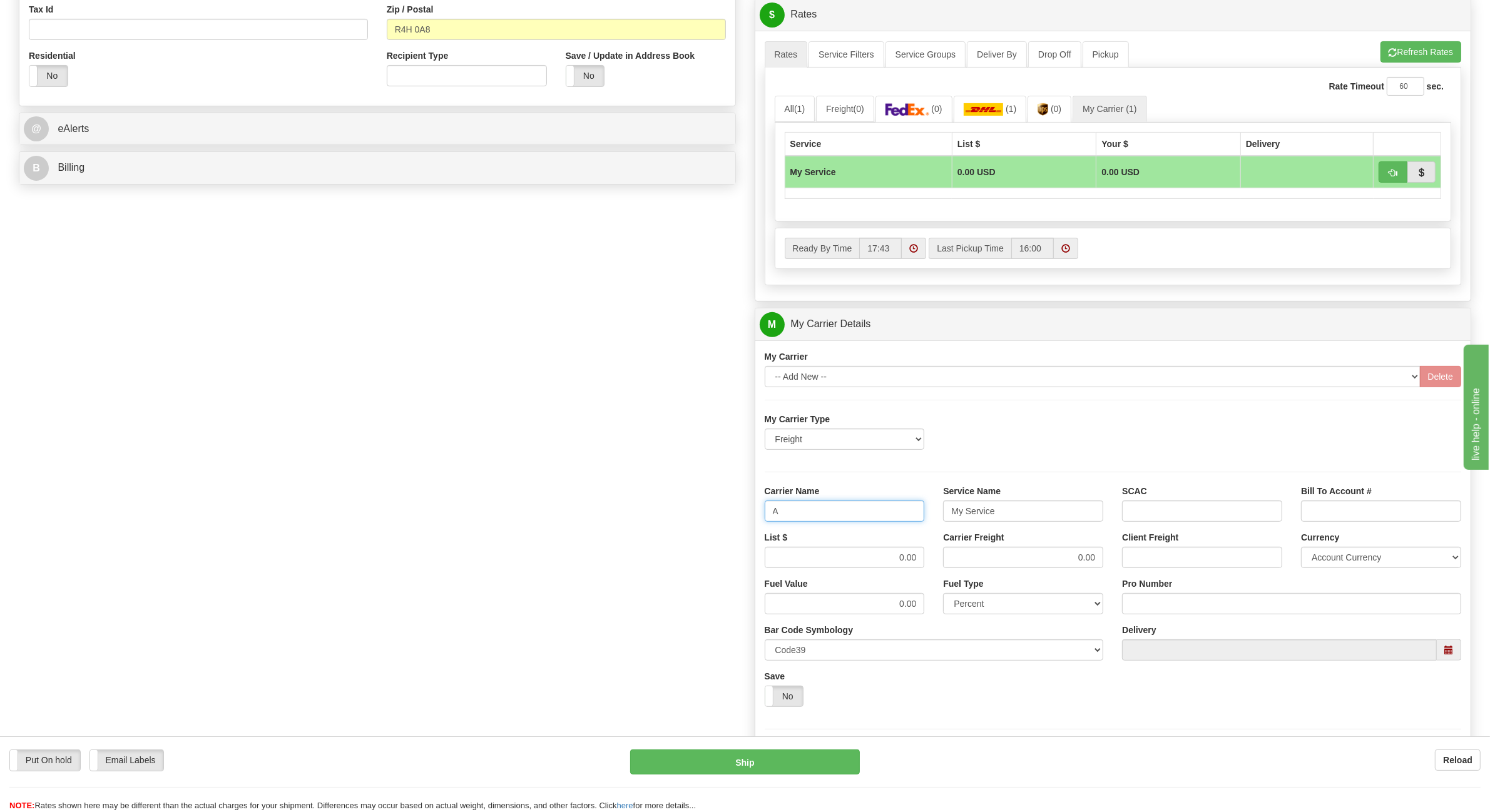
click at [812, 513] on input "A" at bounding box center [845, 511] width 160 height 21
type input "AVRT"
drag, startPoint x: 1006, startPoint y: 515, endPoint x: 905, endPoint y: 519, distance: 101.1
click at [906, 518] on div "Carrier Name AVRT Service Name My Service SCAC Bill To Account #" at bounding box center [1113, 508] width 716 height 46
type input "LTL"
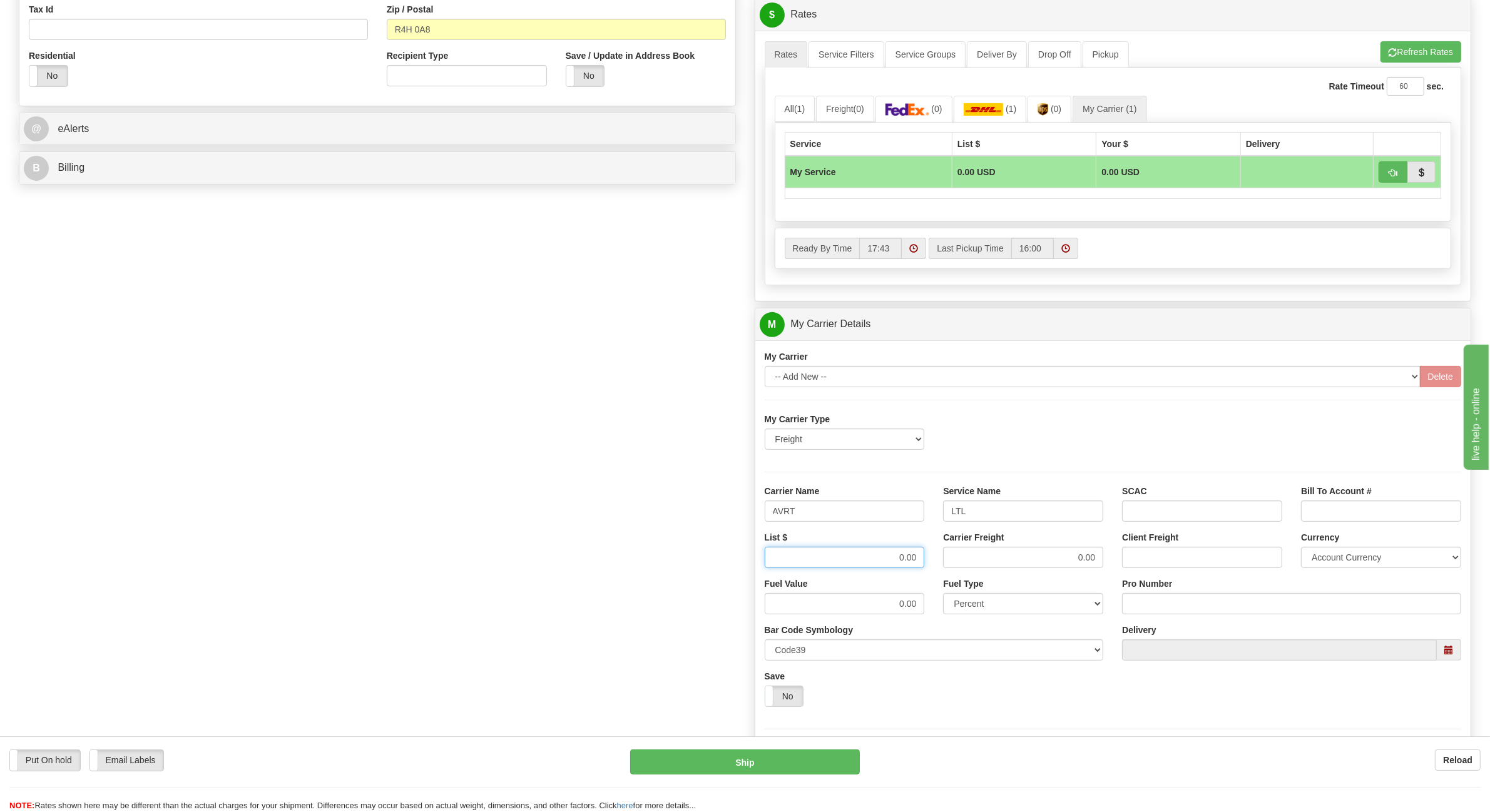
drag, startPoint x: 879, startPoint y: 556, endPoint x: 968, endPoint y: 561, distance: 89.1
click at [967, 561] on div "List $ 0.00 Carrier Freight 0.00 Client Freight Currency Account Currency ARN A…" at bounding box center [1113, 554] width 716 height 46
type input "700"
click at [1137, 602] on input "Pro Number" at bounding box center [1292, 603] width 339 height 21
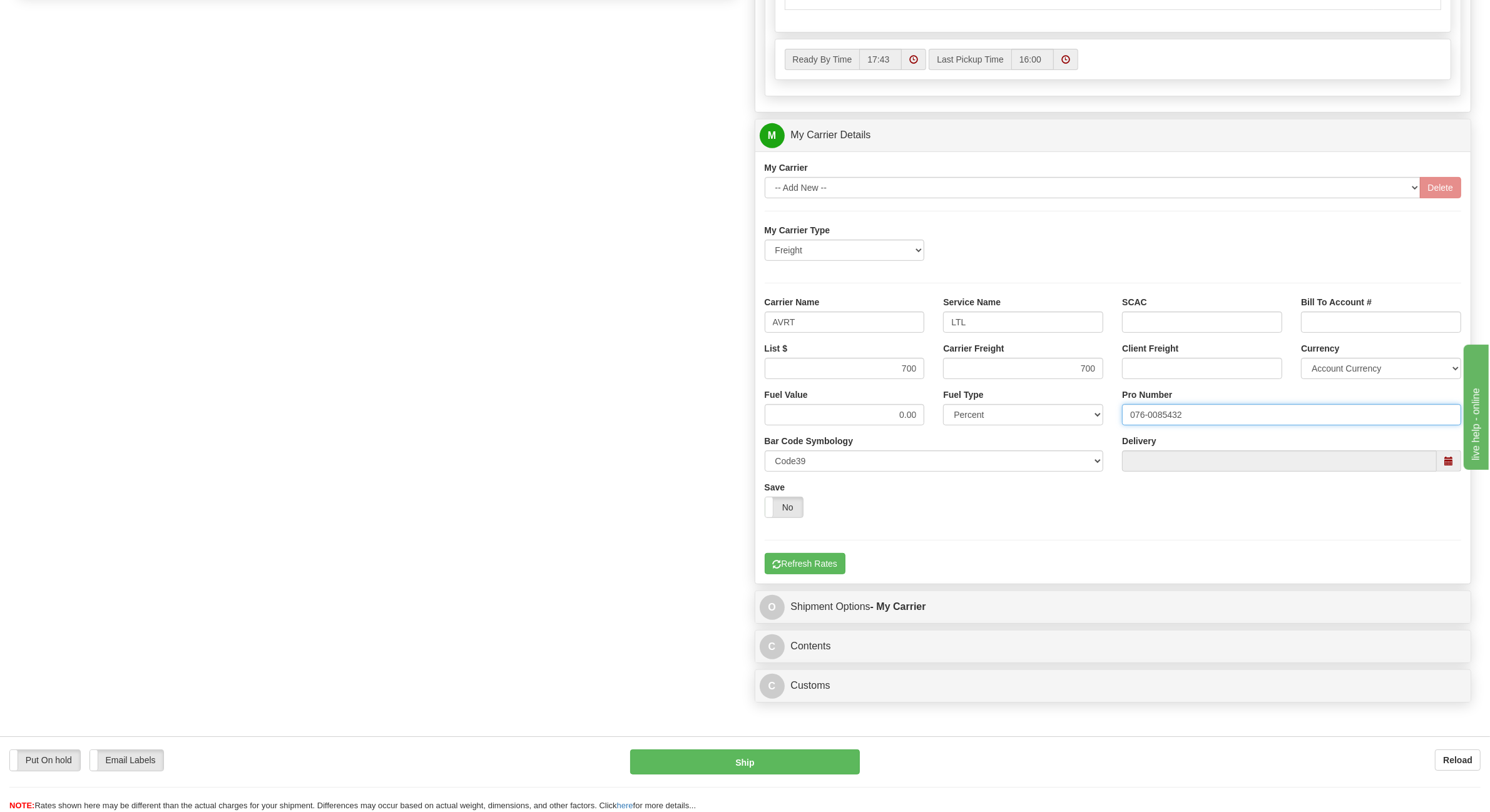
scroll to position [673, 0]
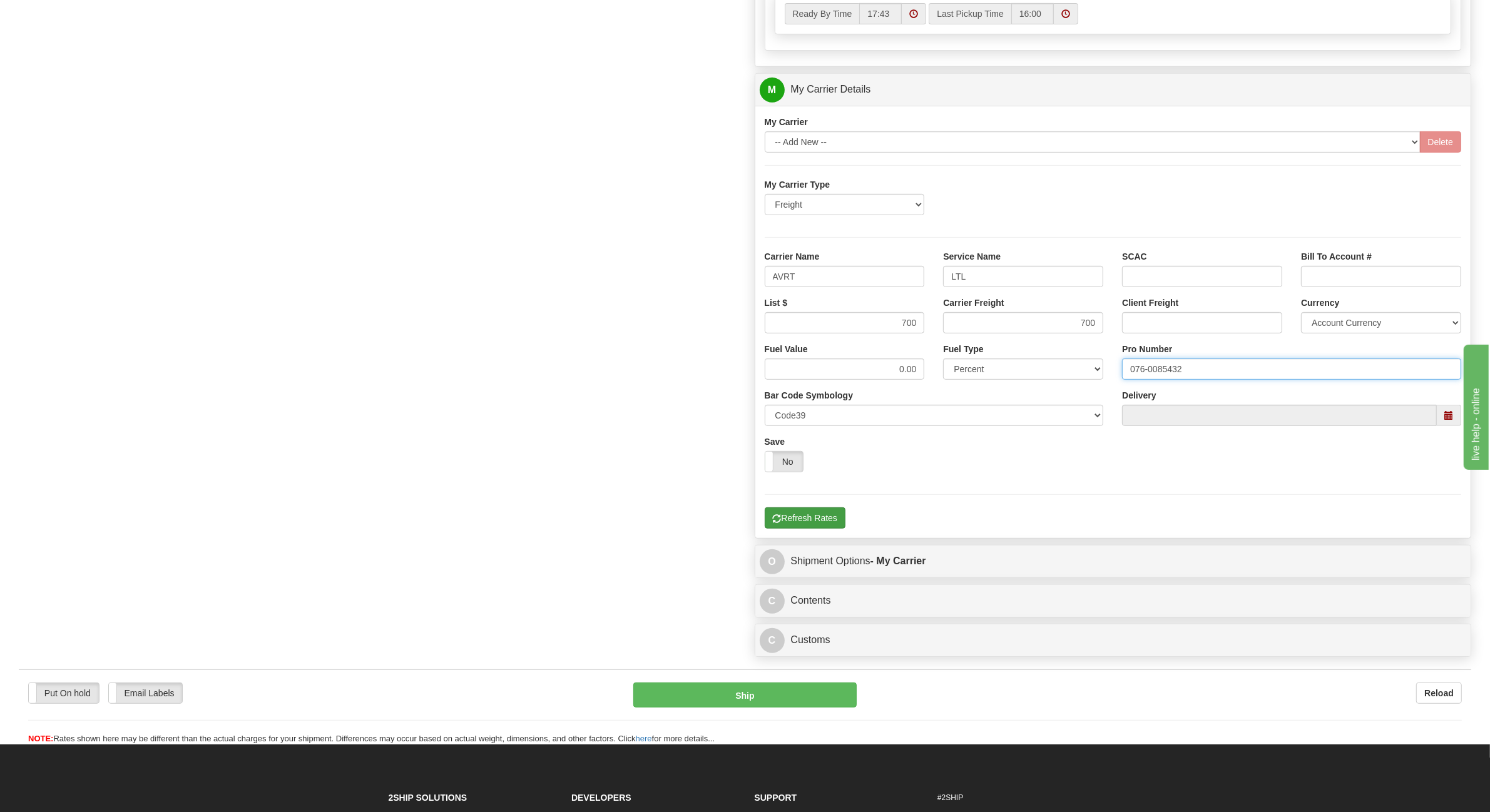
type input "076-0085432"
click at [807, 527] on button "Refresh Rates" at bounding box center [805, 518] width 81 height 21
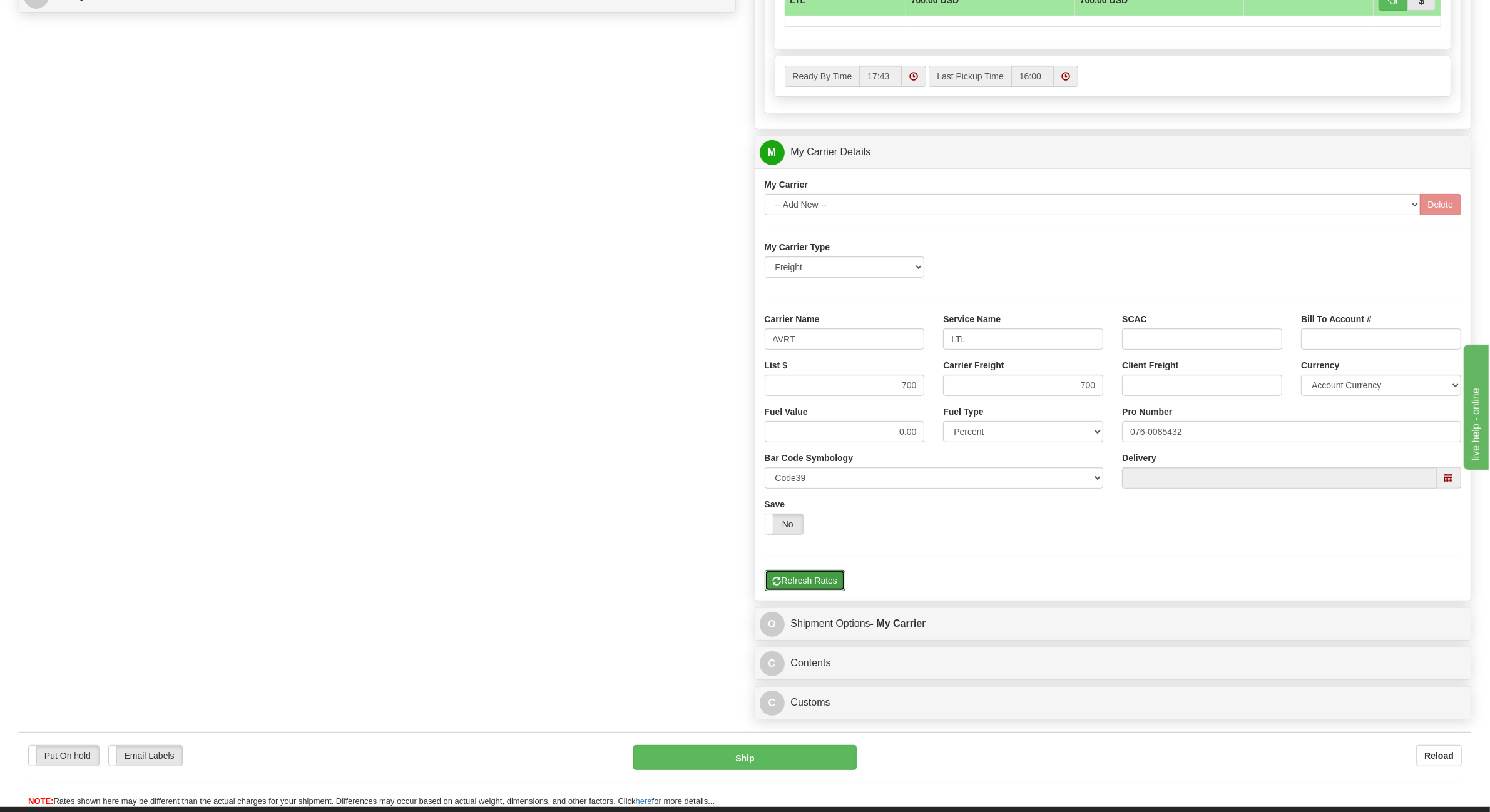
scroll to position [438, 0]
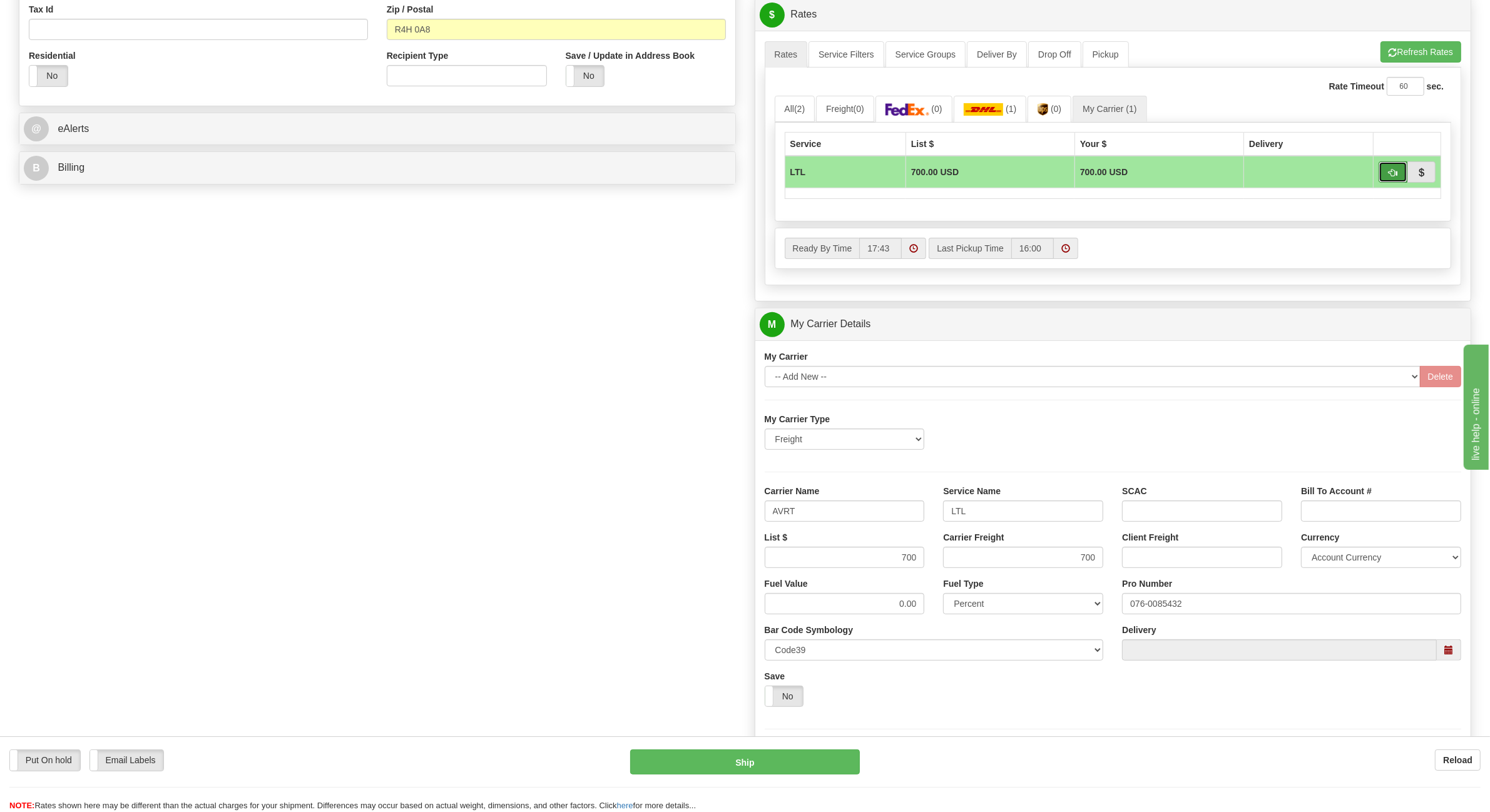
click at [1398, 179] on button "button" at bounding box center [1393, 172] width 29 height 21
type input "00"
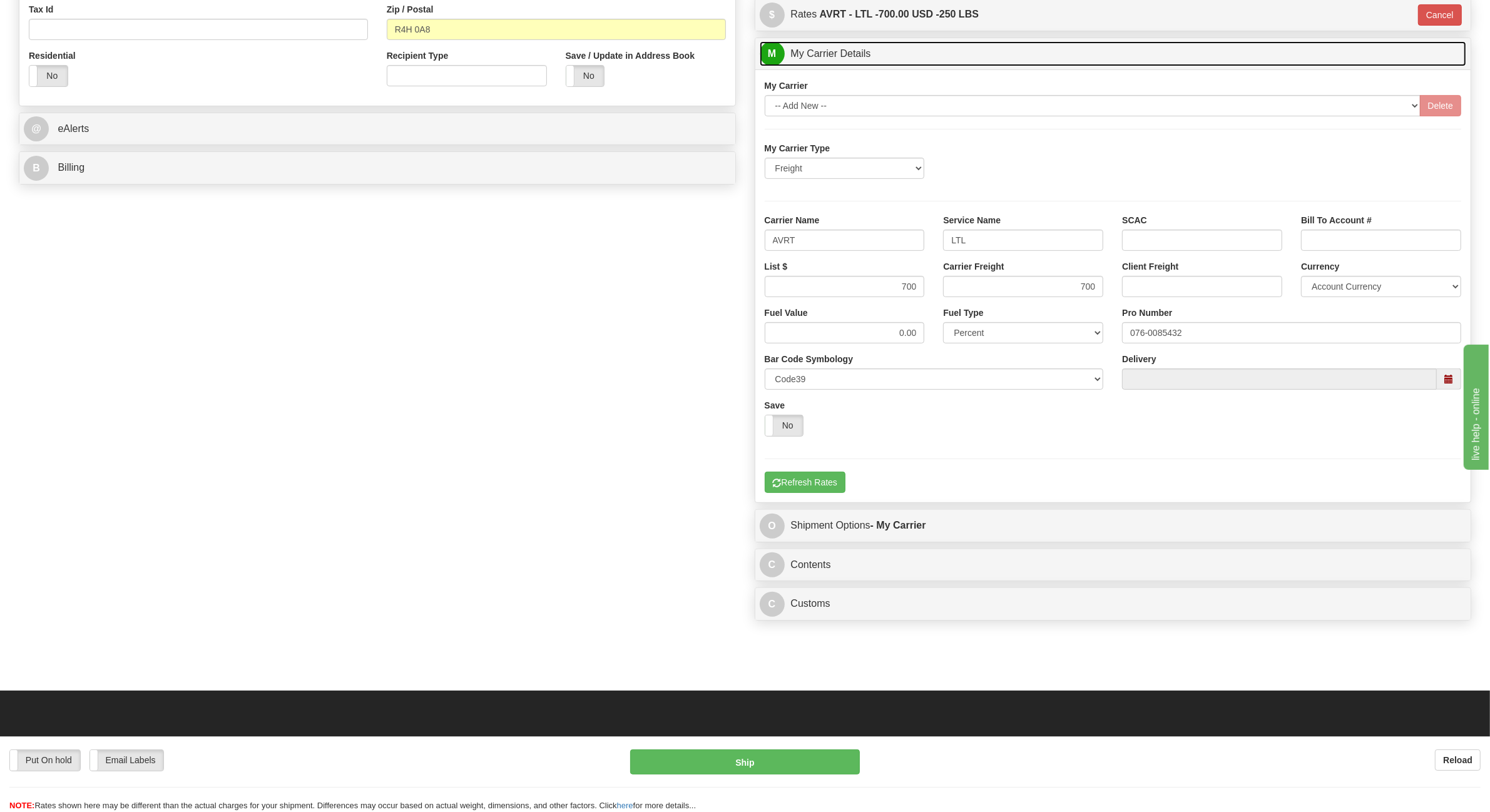
click at [797, 61] on link "M My Carrier Details" at bounding box center [1113, 54] width 707 height 26
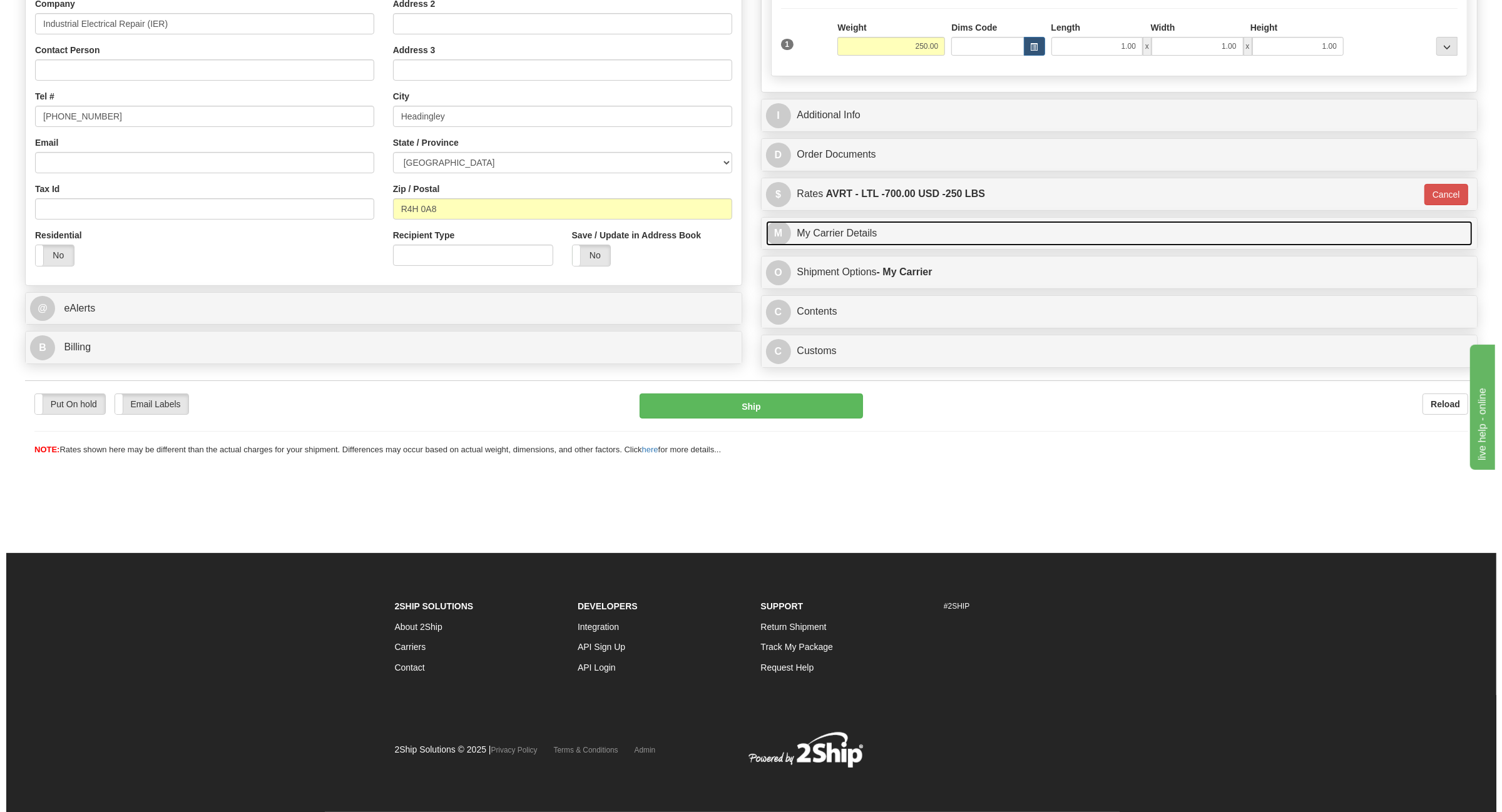
scroll to position [260, 0]
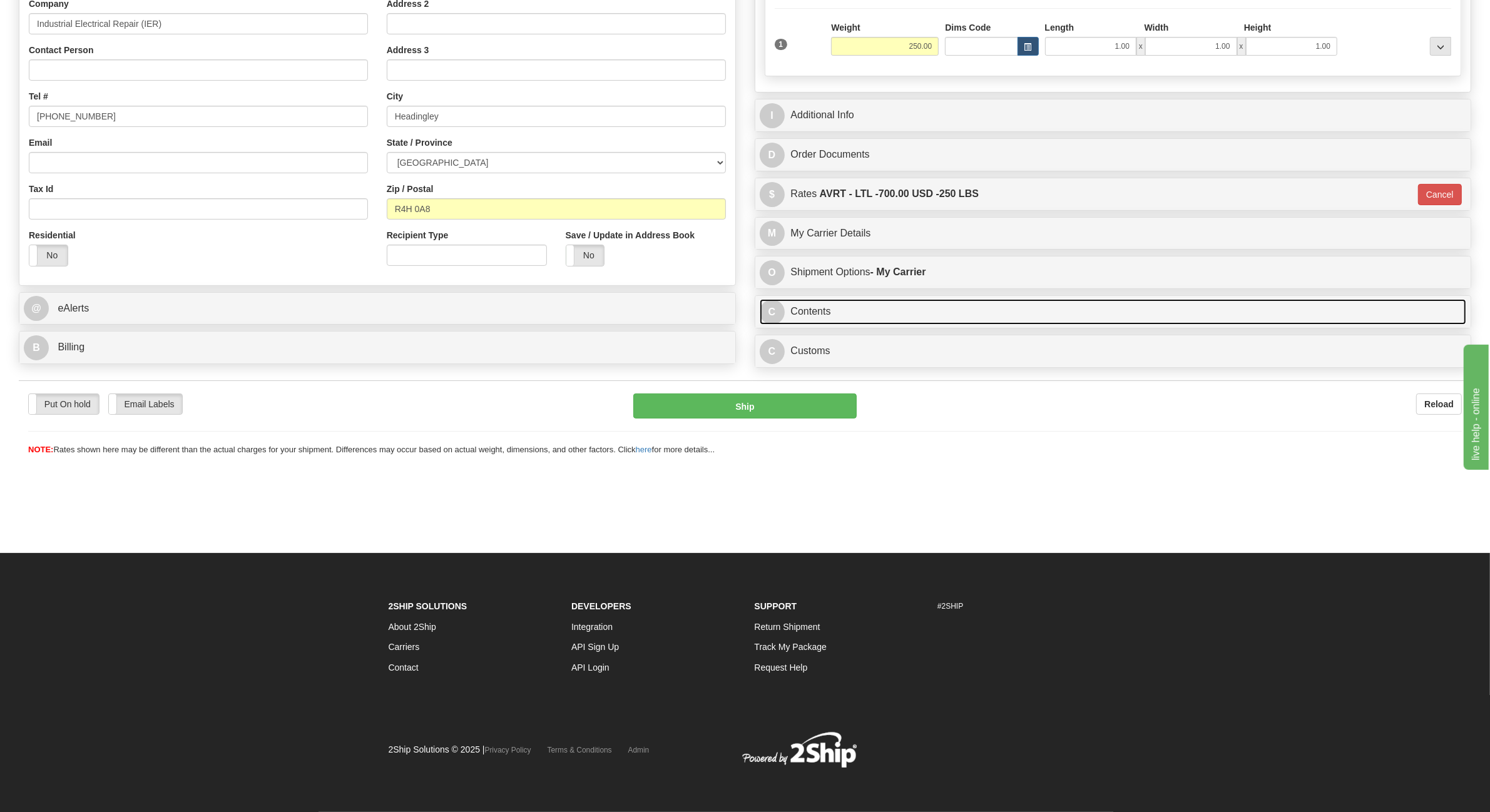
click at [826, 323] on link "C Contents" at bounding box center [1113, 312] width 707 height 26
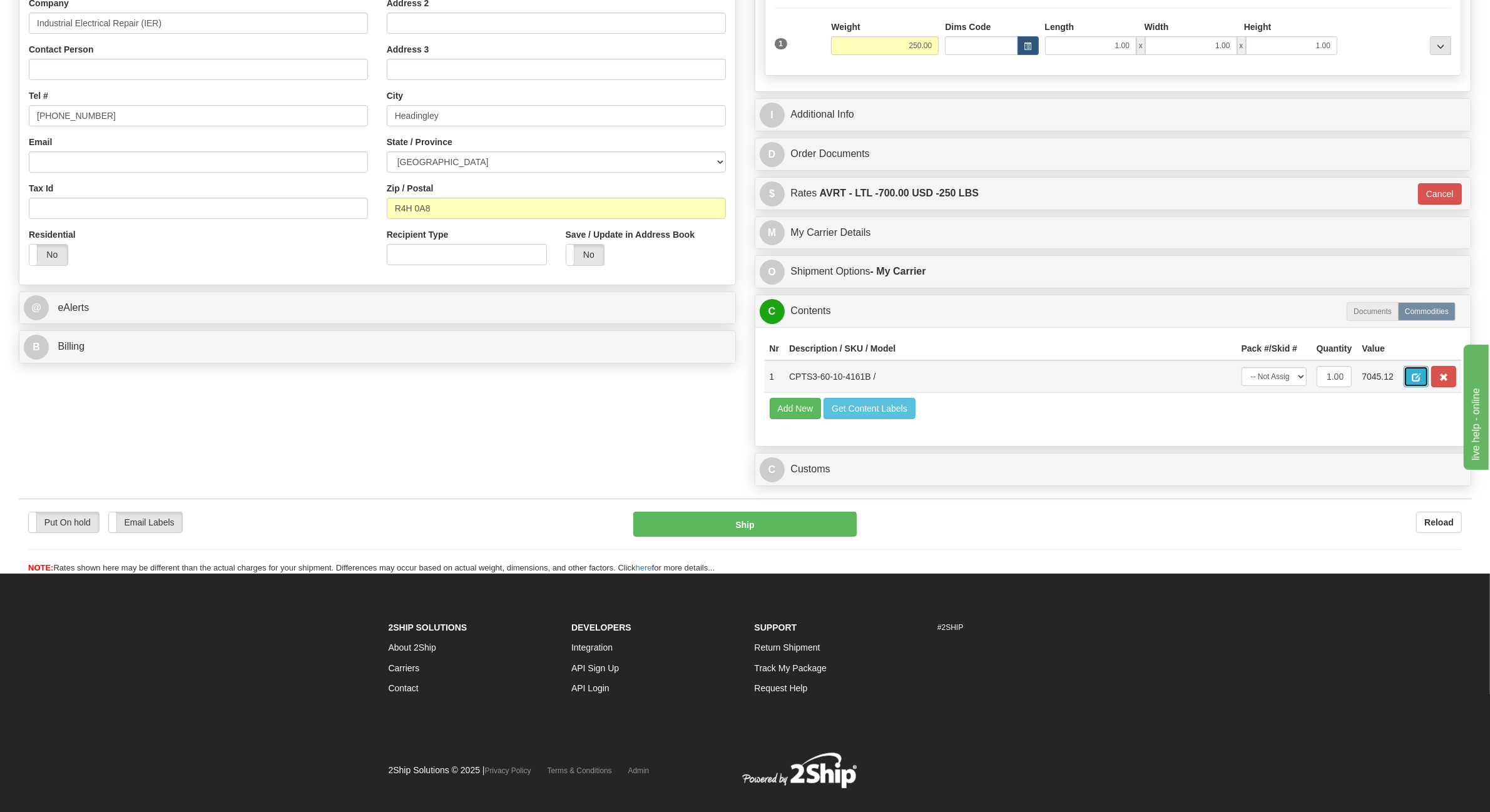
click at [1429, 374] on button "button" at bounding box center [1416, 376] width 25 height 21
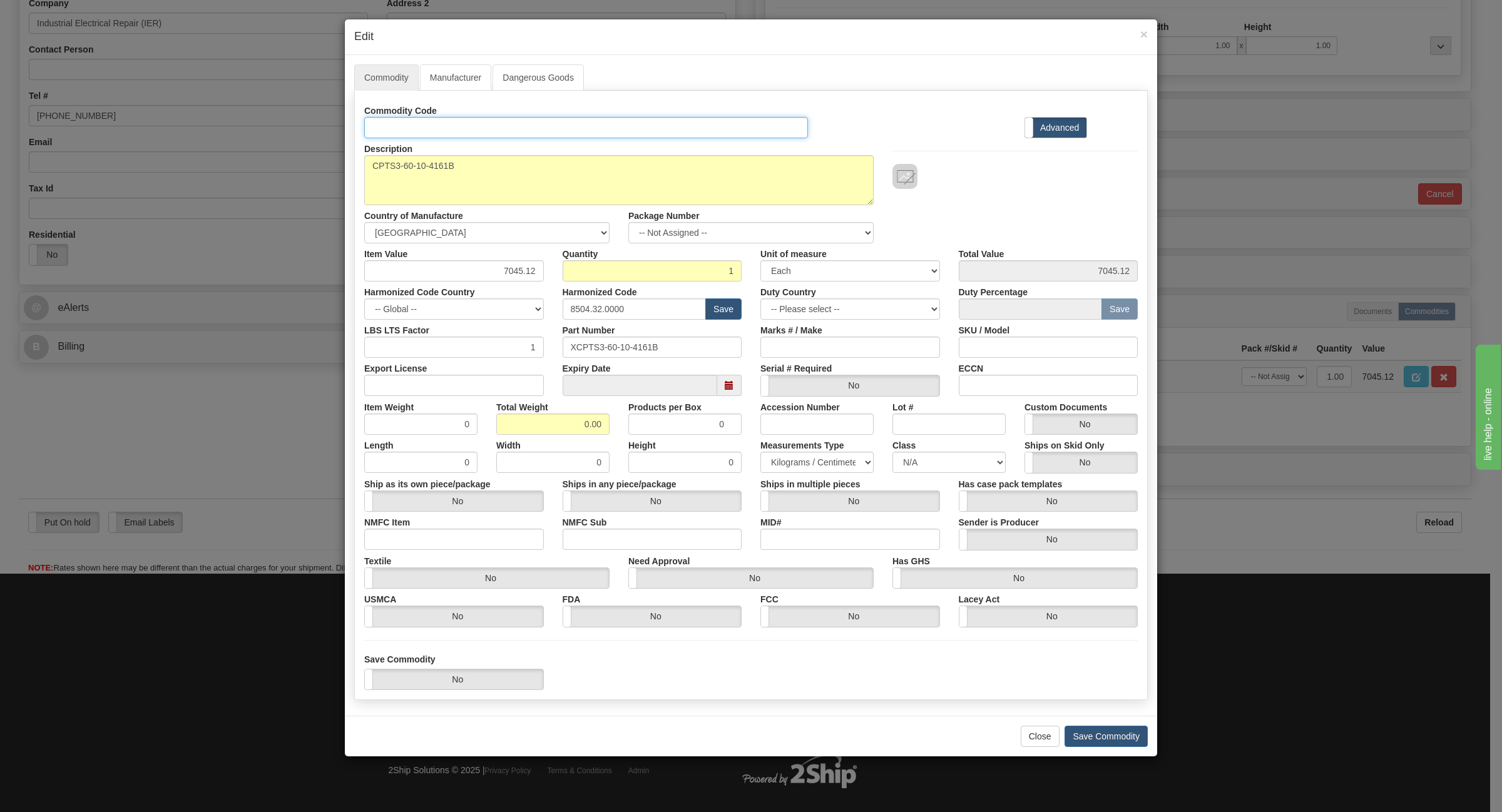
click at [415, 123] on input "Id" at bounding box center [586, 128] width 444 height 21
type input "TRANSFORMERS"
click at [462, 385] on input "Export License" at bounding box center [454, 385] width 180 height 21
type input "NLR"
drag, startPoint x: 1005, startPoint y: 389, endPoint x: 1010, endPoint y: 401, distance: 13.0
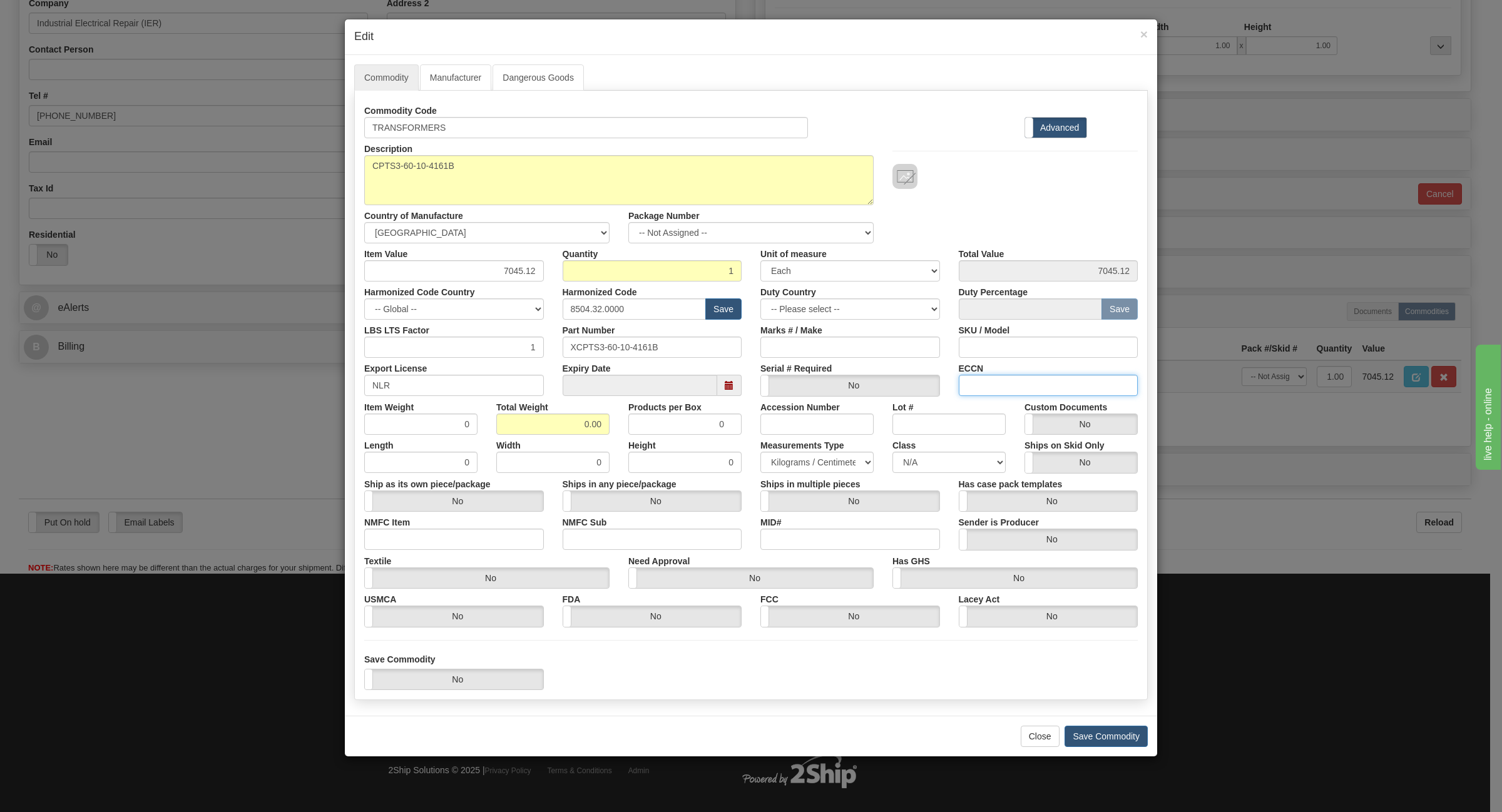
click at [1005, 389] on input "ECCN" at bounding box center [1048, 385] width 180 height 21
type input "EAR99"
drag, startPoint x: 611, startPoint y: 429, endPoint x: 684, endPoint y: 423, distance: 73.2
click at [679, 427] on div "Item Weight 0 Total Weight 0.00 Products per Box 0 Accession Number Lot # Custo…" at bounding box center [751, 416] width 792 height 38
type input "250"
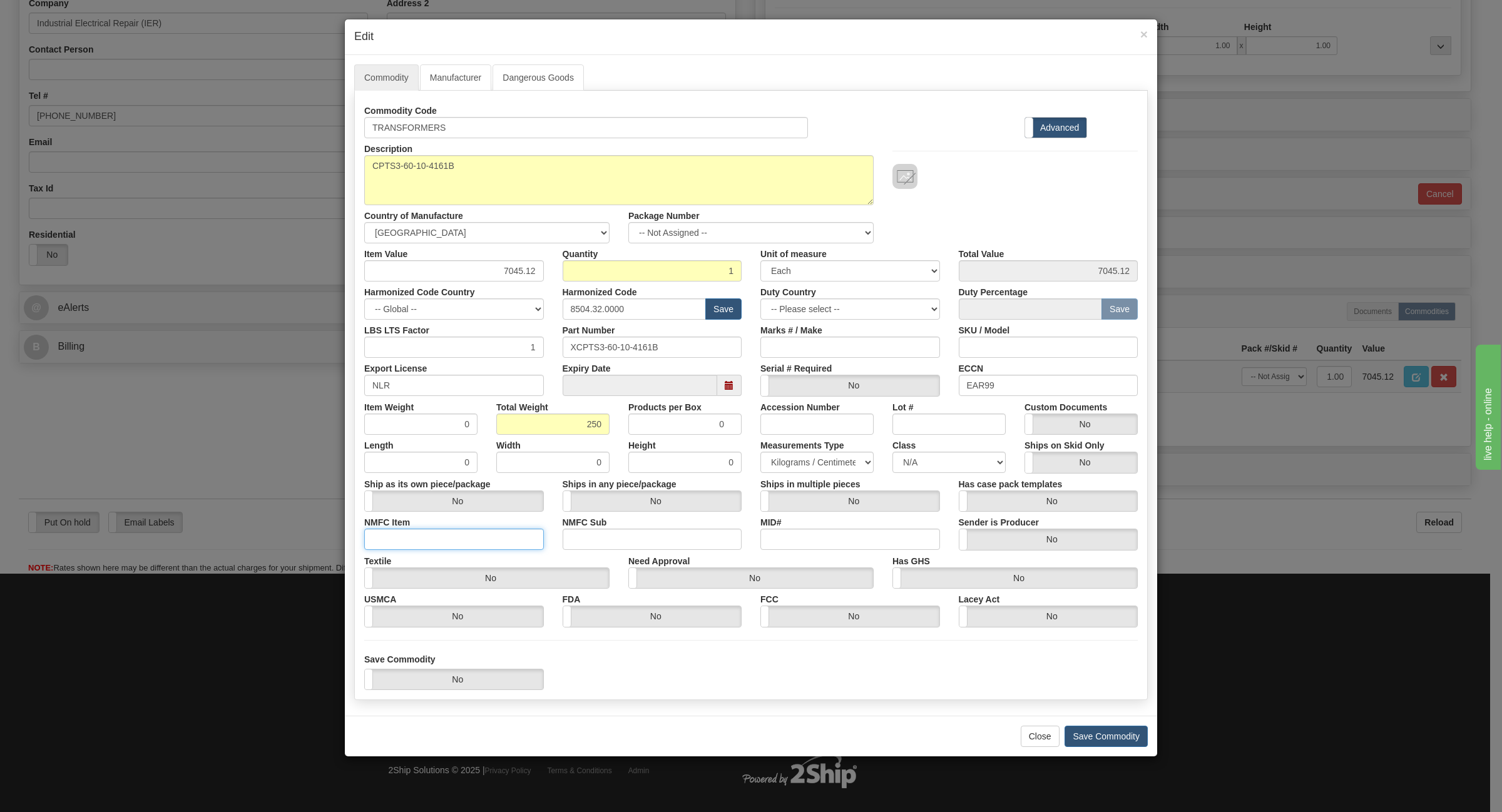
type input "250.0000"
click at [451, 548] on input "NMFC Item" at bounding box center [454, 539] width 180 height 21
type input "63170"
drag, startPoint x: 603, startPoint y: 542, endPoint x: 618, endPoint y: 548, distance: 16.2
click at [603, 542] on input "NMFC Sub" at bounding box center [652, 539] width 180 height 21
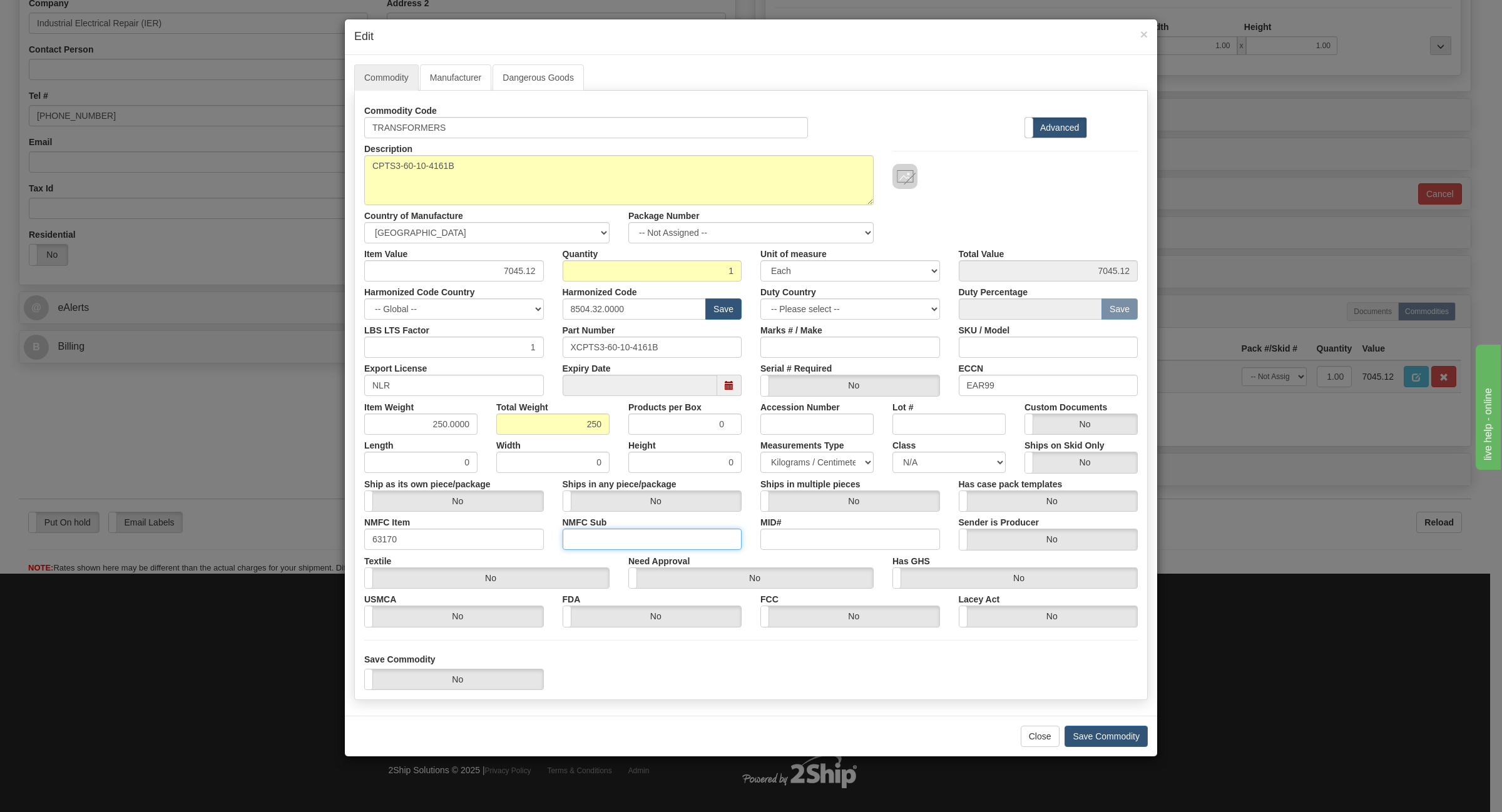
type input "4"
click at [925, 464] on select "N/A 50.0 55.0 60.0 65.0 70.0 85.0 92.5 100.0 125.0 175.0 250.0 300.0 400.0" at bounding box center [949, 463] width 113 height 21
select select "70.0"
click at [892, 452] on select "N/A 50.0 55.0 60.0 65.0 70.0 85.0 92.5 100.0 125.0 175.0 250.0 300.0 400.0" at bounding box center [949, 463] width 113 height 21
click at [1112, 740] on button "Save Commodity" at bounding box center [1106, 736] width 83 height 21
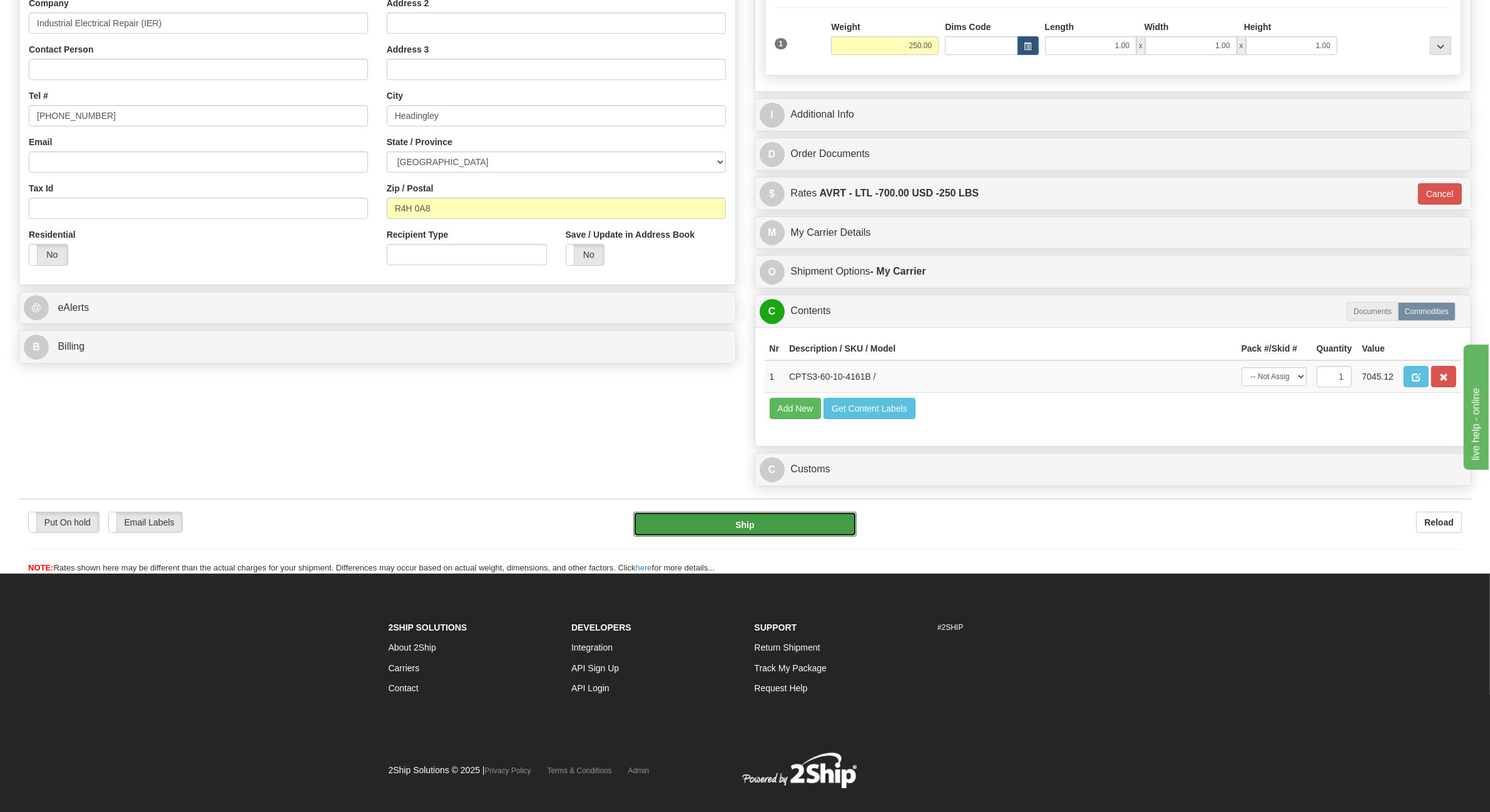
click at [715, 536] on button "Ship" at bounding box center [745, 524] width 224 height 25
